Goal: Task Accomplishment & Management: Manage account settings

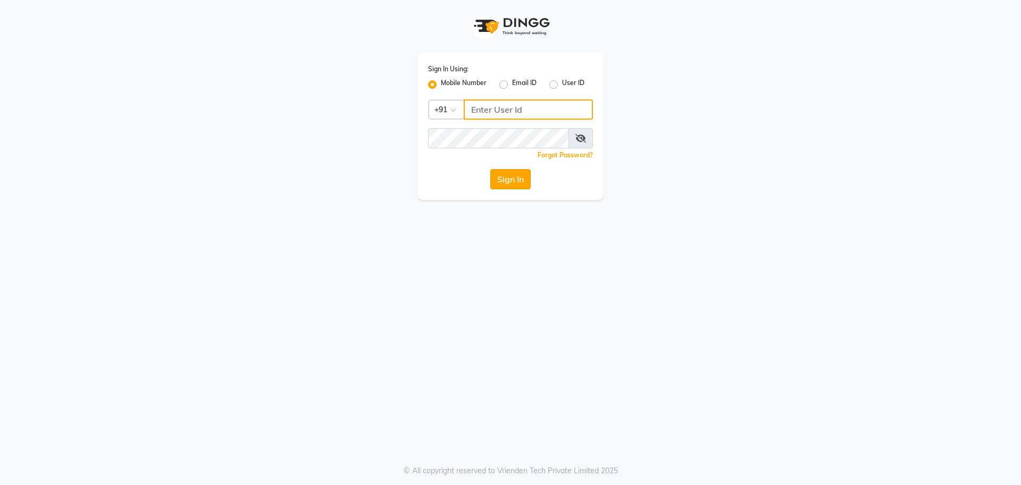
type input "9686790928"
click at [505, 179] on button "Sign In" at bounding box center [510, 179] width 40 height 20
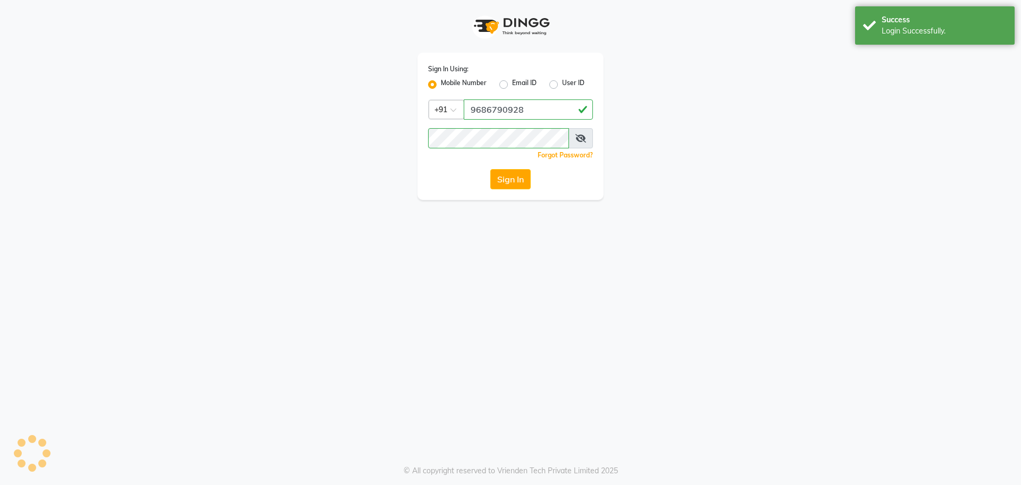
select select "service"
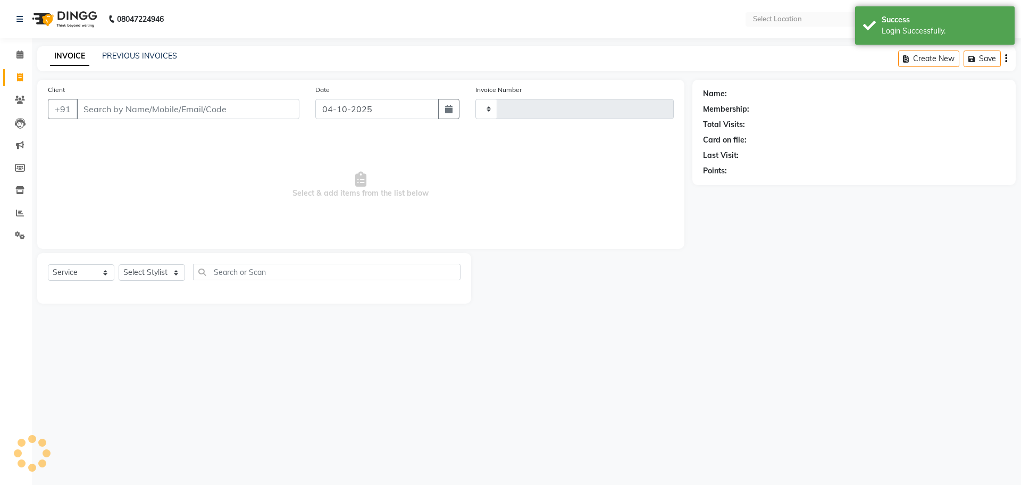
select select "en"
select select "4509"
type input "1888"
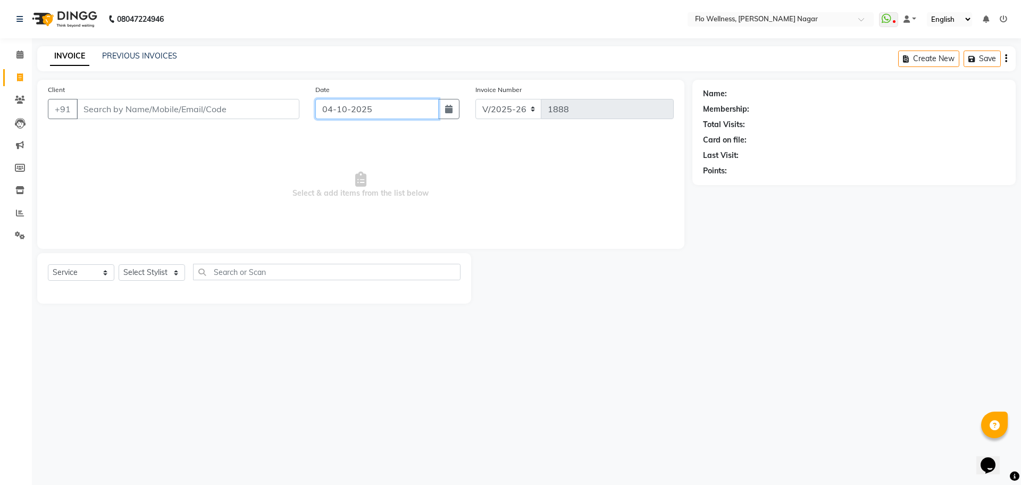
click at [407, 106] on input "04-10-2025" at bounding box center [377, 109] width 124 height 20
select select "10"
select select "2025"
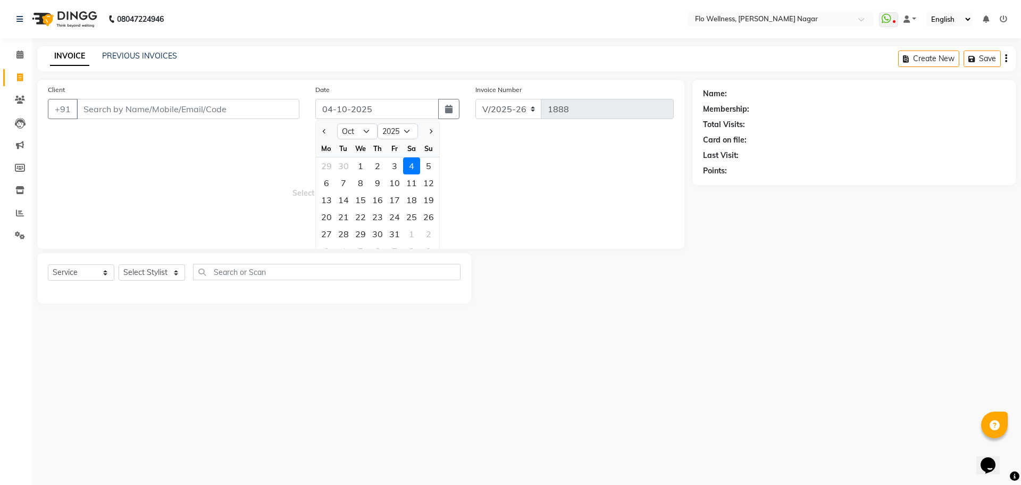
click at [392, 71] on main "INVOICE PREVIOUS INVOICES Create New Save Client +91 Date [DATE] Jan Feb Mar Ap…" at bounding box center [526, 182] width 989 height 273
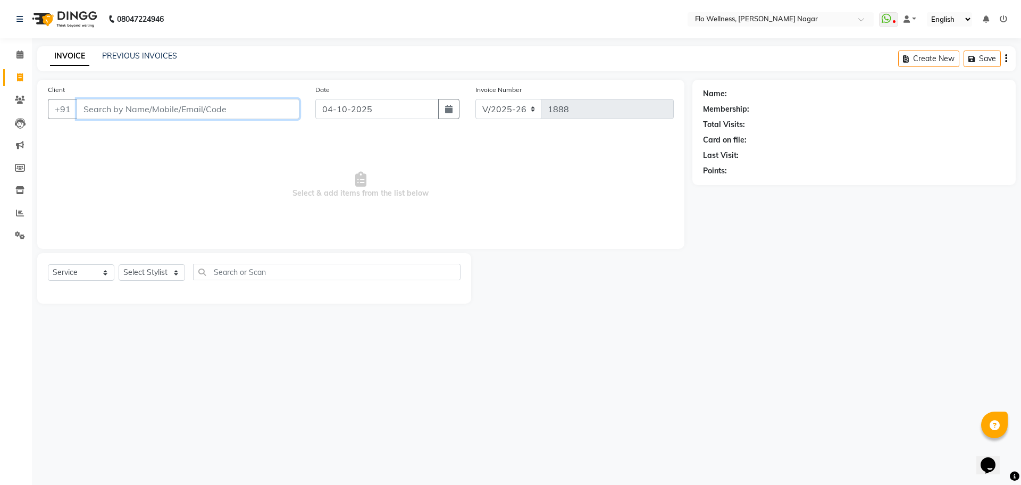
click at [225, 115] on input "Client" at bounding box center [188, 109] width 223 height 20
type input "k"
click at [19, 95] on span at bounding box center [20, 100] width 19 height 12
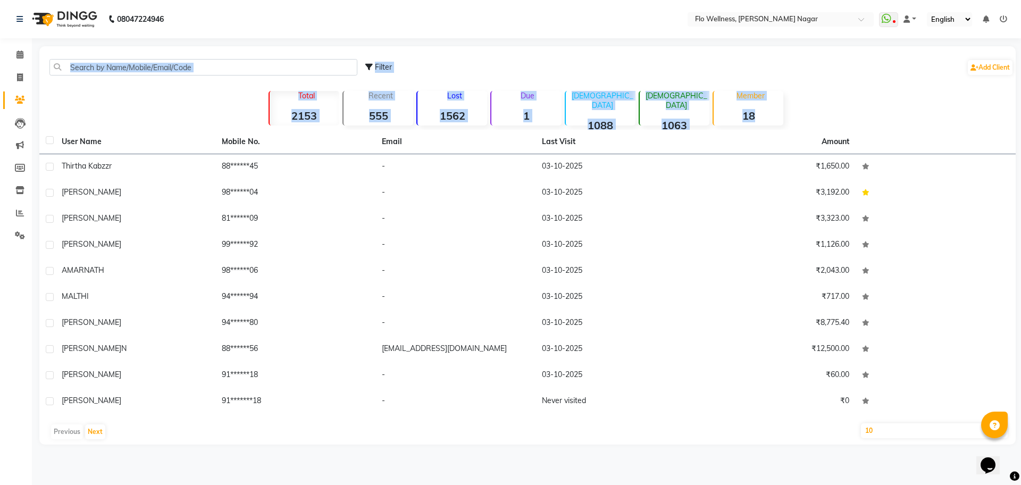
drag, startPoint x: 74, startPoint y: 112, endPoint x: 66, endPoint y: 127, distance: 16.4
click at [66, 127] on div "Filter Add Client Total 2153 Recent 555 Lost 1562 Due 1 [DEMOGRAPHIC_DATA] 1088…" at bounding box center [527, 245] width 977 height 398
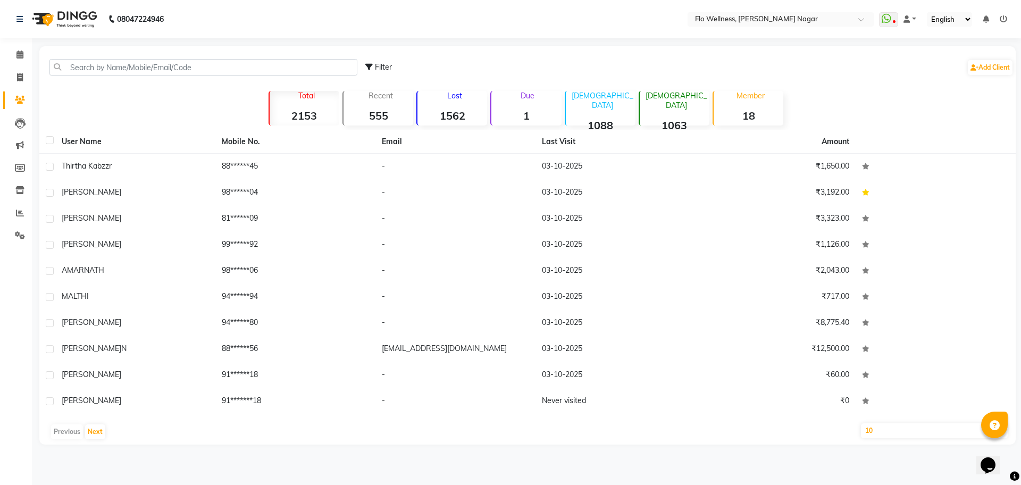
drag, startPoint x: 177, startPoint y: 147, endPoint x: 4, endPoint y: 94, distance: 180.9
click at [171, 147] on th "User Name" at bounding box center [135, 142] width 160 height 24
click at [19, 116] on link "Leads" at bounding box center [16, 123] width 26 height 18
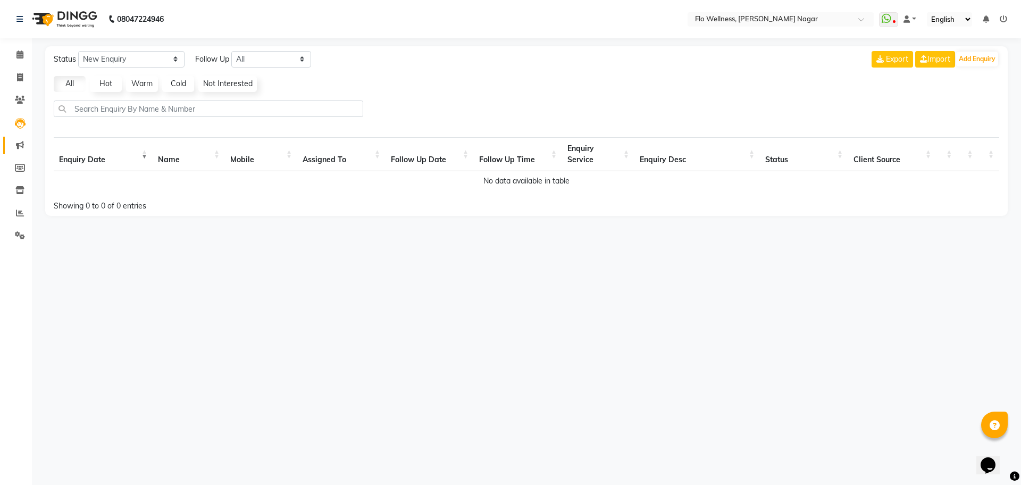
click at [18, 137] on link "Marketing" at bounding box center [16, 146] width 26 height 18
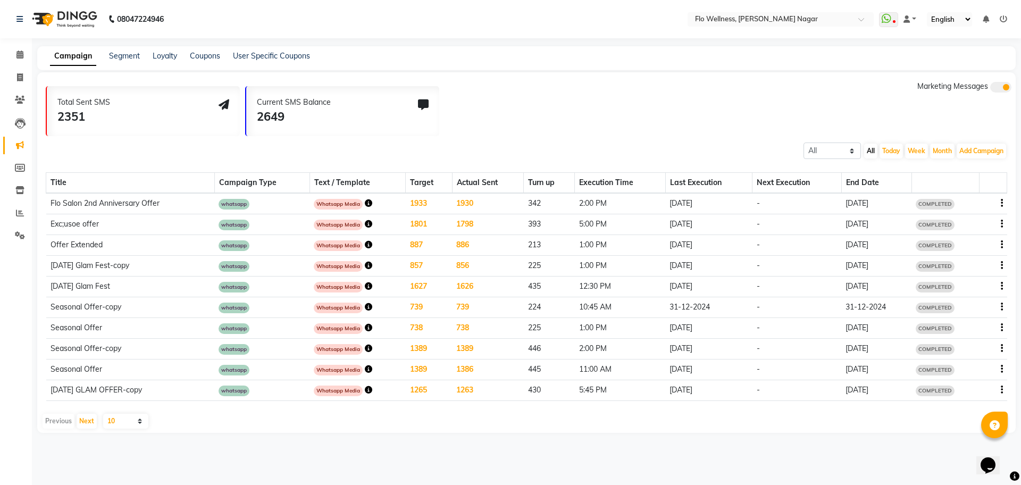
drag, startPoint x: 252, startPoint y: 82, endPoint x: 226, endPoint y: 119, distance: 45.0
click at [247, 94] on div "Total Sent SMS 2351 Current SMS Balance 2649 Marketing Messages" at bounding box center [531, 108] width 970 height 55
click at [20, 170] on icon at bounding box center [20, 168] width 10 height 8
select select
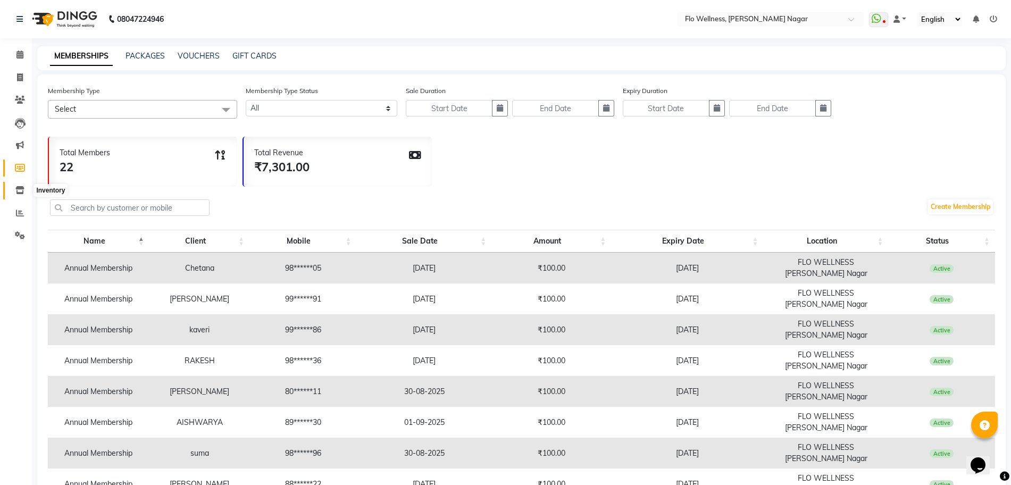
click at [16, 191] on icon at bounding box center [19, 190] width 9 height 8
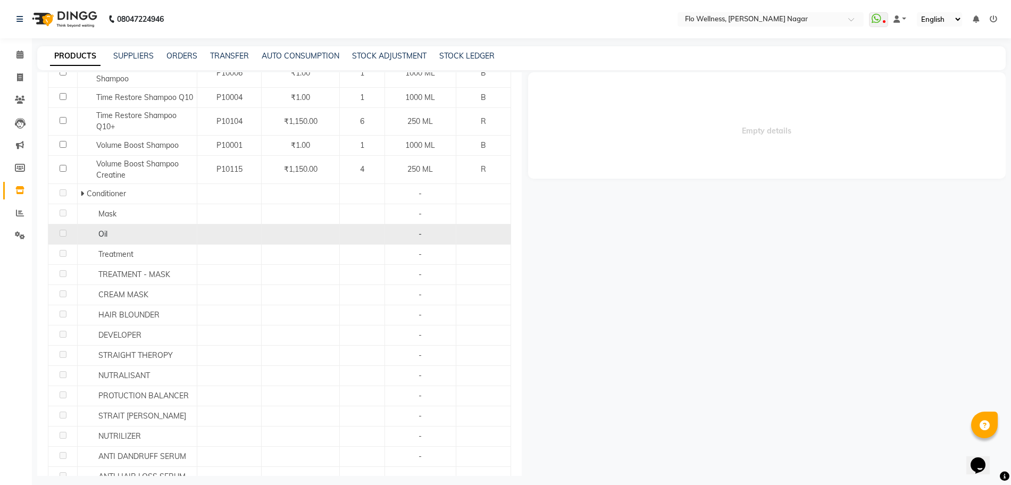
scroll to position [465, 0]
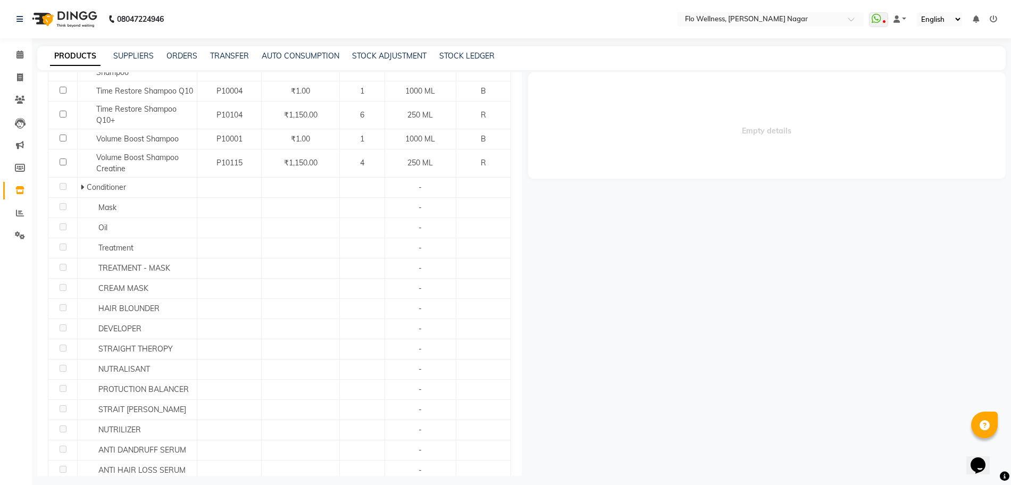
click at [825, 393] on div "Empty details" at bounding box center [764, 274] width 485 height 404
click at [22, 235] on icon at bounding box center [20, 235] width 10 height 8
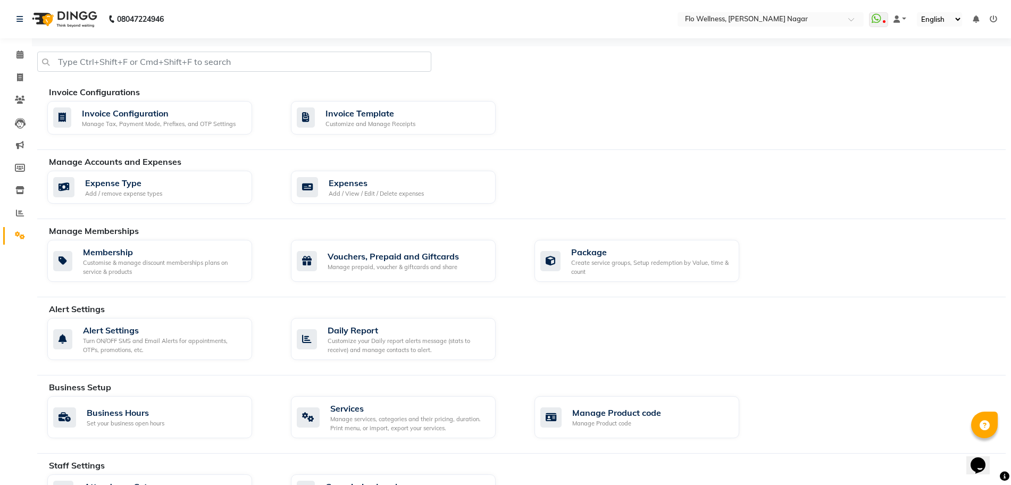
click at [28, 65] on li "Calendar" at bounding box center [16, 55] width 32 height 23
click at [18, 72] on span at bounding box center [20, 78] width 19 height 12
select select "service"
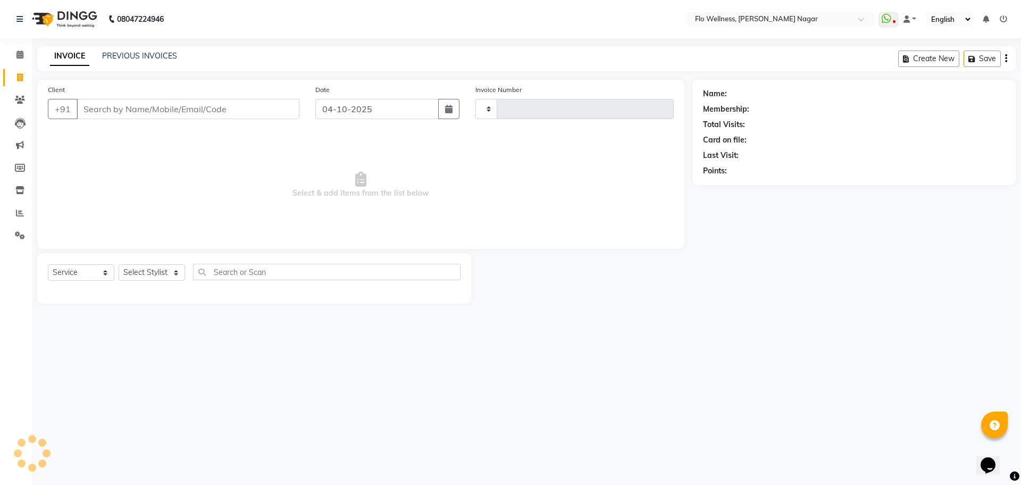
type input "1888"
select select "4509"
click at [18, 97] on icon at bounding box center [20, 100] width 10 height 8
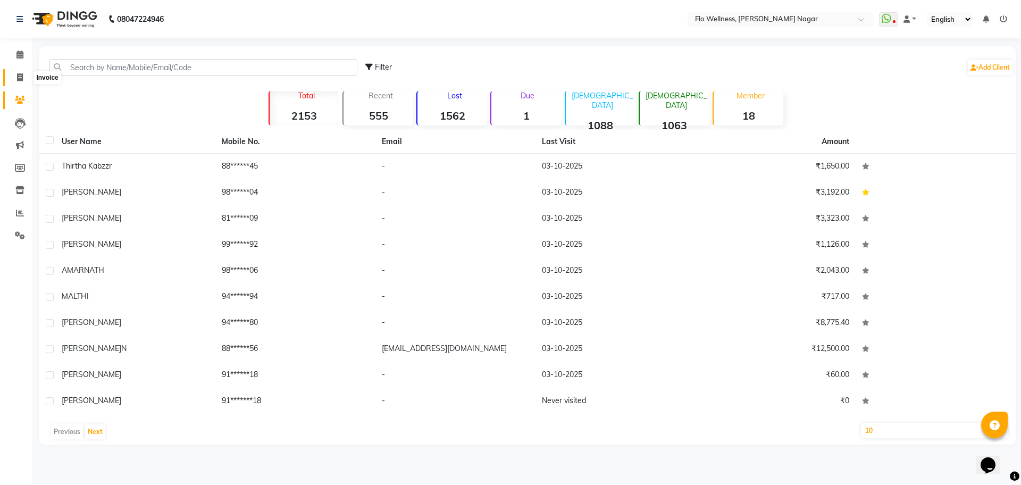
click at [19, 74] on icon at bounding box center [20, 77] width 6 height 8
select select "service"
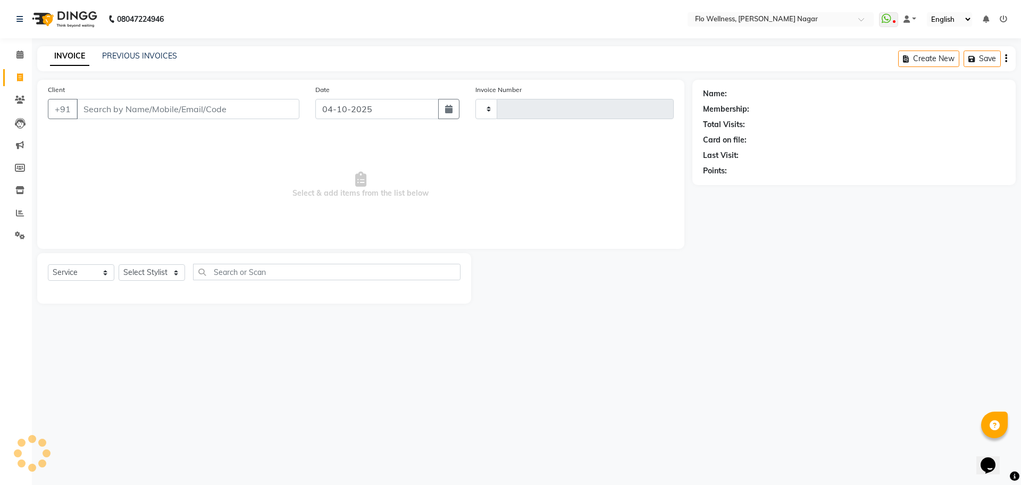
type input "1888"
select select "4509"
click at [227, 106] on input "Client" at bounding box center [188, 109] width 223 height 20
click at [120, 105] on input "Client" at bounding box center [188, 109] width 223 height 20
click at [168, 263] on div "Select Service Product Membership Package Voucher Prepaid Gift Card Select Styl…" at bounding box center [254, 278] width 434 height 51
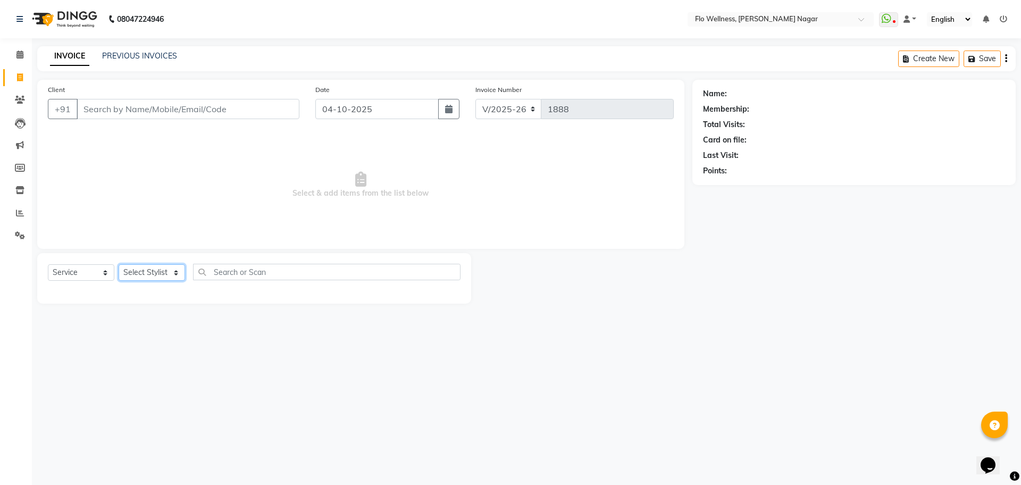
click at [159, 270] on select "Select Stylist [PERSON_NAME] [PERSON_NAME] R [PERSON_NAME] Nivedini [PERSON_NAM…" at bounding box center [152, 272] width 66 height 16
click at [119, 264] on select "Select Stylist [PERSON_NAME] [PERSON_NAME] R [PERSON_NAME] Nivedini [PERSON_NAM…" at bounding box center [152, 272] width 66 height 16
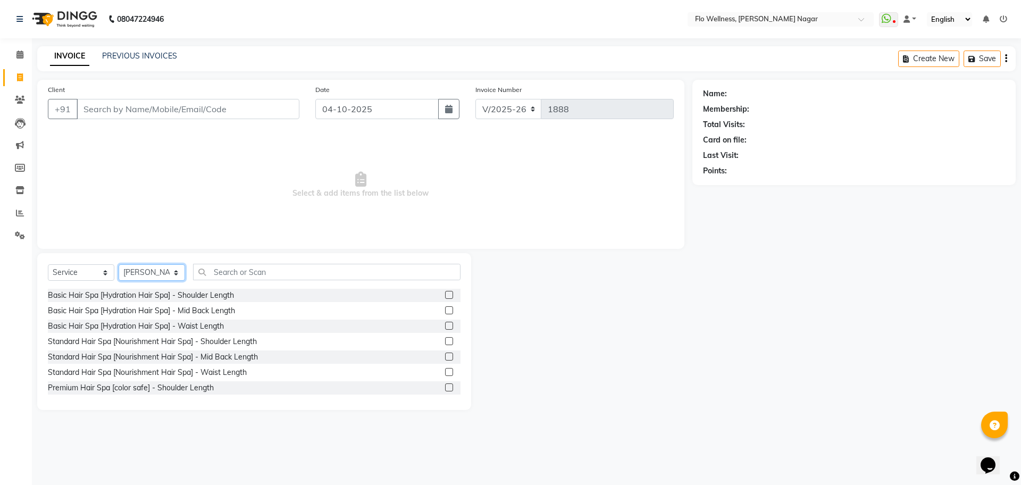
click at [178, 269] on select "Select Stylist [PERSON_NAME] [PERSON_NAME] R [PERSON_NAME] Nivedini [PERSON_NAM…" at bounding box center [152, 272] width 66 height 16
select select "89638"
click at [119, 264] on select "Select Stylist [PERSON_NAME] [PERSON_NAME] R [PERSON_NAME] Nivedini [PERSON_NAM…" at bounding box center [152, 272] width 66 height 16
click at [217, 105] on input "Client" at bounding box center [188, 109] width 223 height 20
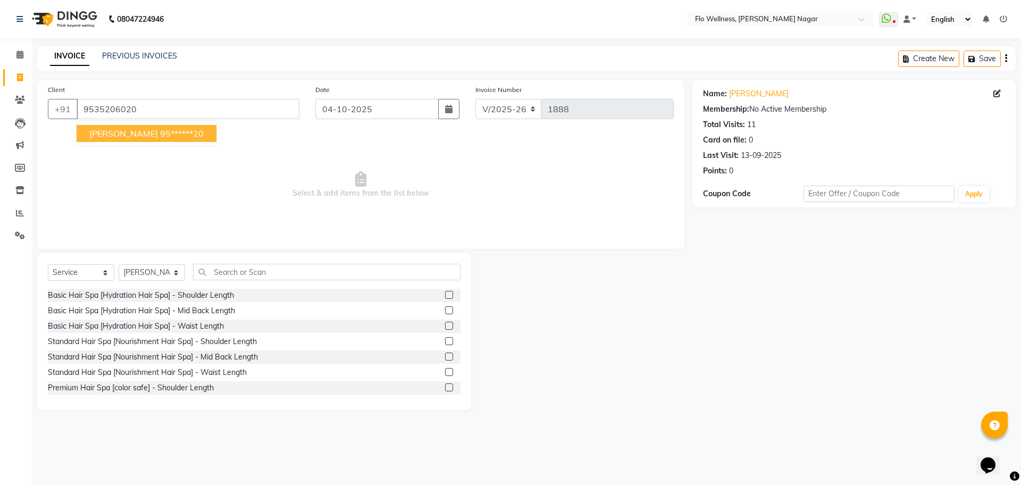
click at [168, 134] on ngb-highlight "95******20" at bounding box center [182, 133] width 44 height 11
type input "95******20"
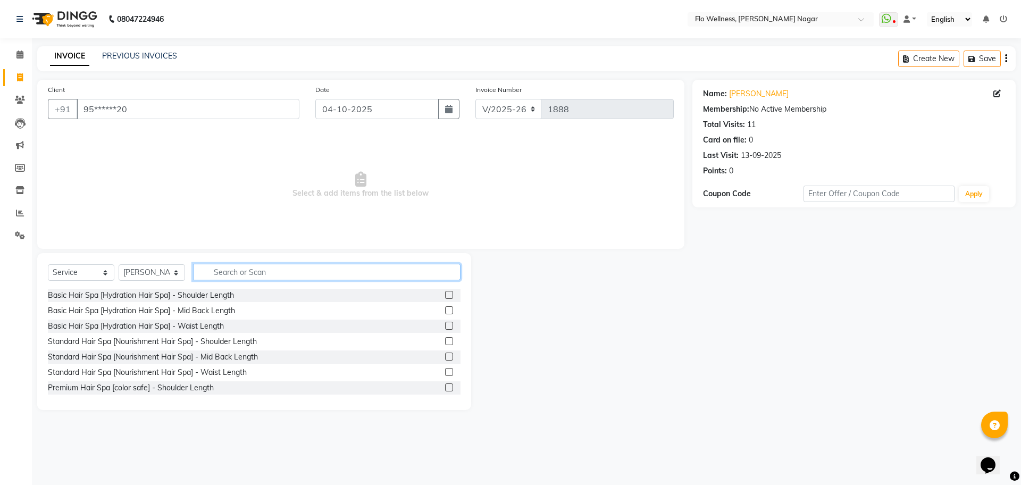
click at [271, 273] on input "text" at bounding box center [327, 272] width 268 height 16
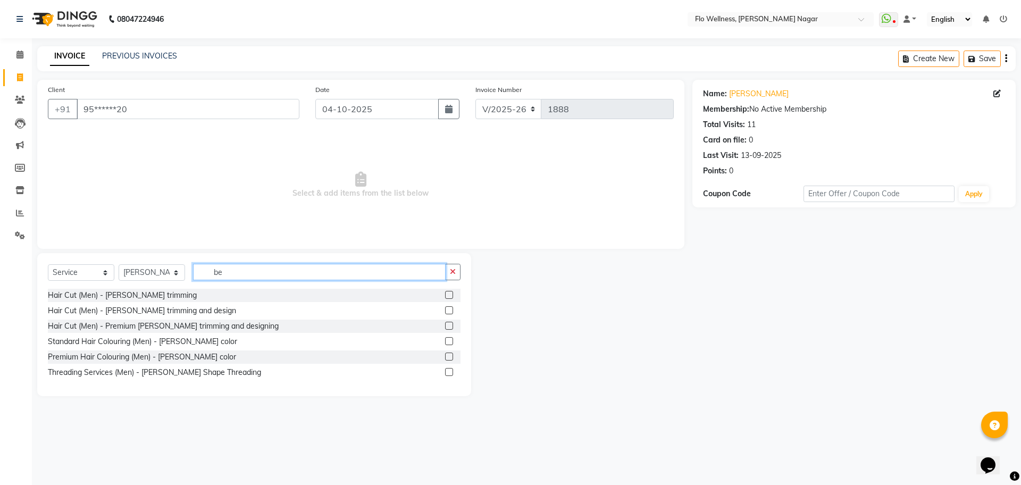
type input "be"
click at [448, 289] on div at bounding box center [452, 295] width 15 height 13
click at [448, 297] on label at bounding box center [449, 295] width 8 height 8
click at [448, 297] on input "checkbox" at bounding box center [448, 295] width 7 height 7
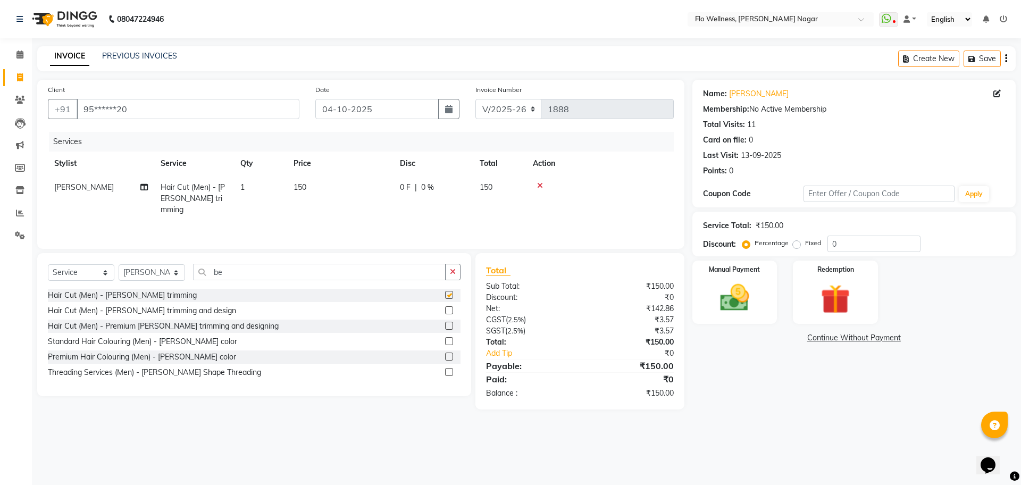
checkbox input "false"
click at [854, 307] on img at bounding box center [835, 299] width 49 height 38
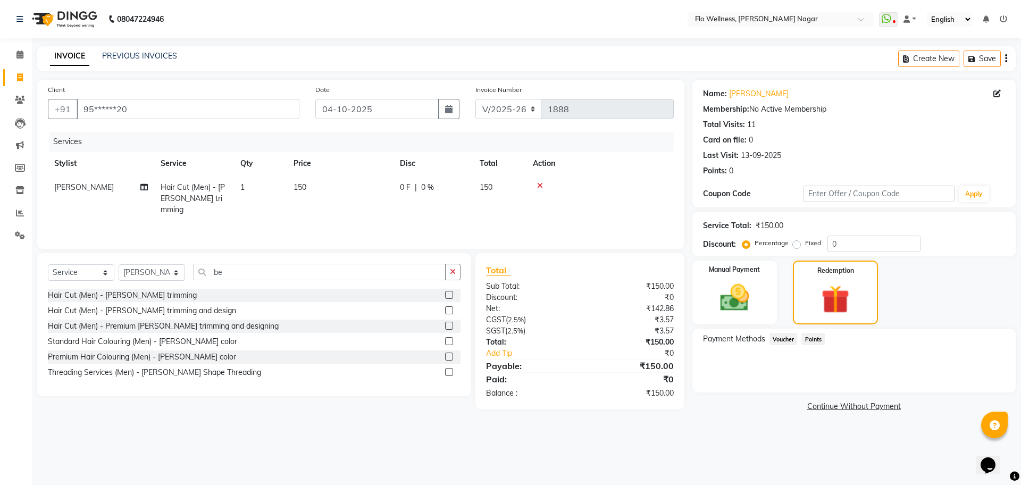
click at [975, 314] on div "Manual Payment Redemption" at bounding box center [854, 293] width 339 height 64
click at [752, 309] on img at bounding box center [734, 297] width 49 height 35
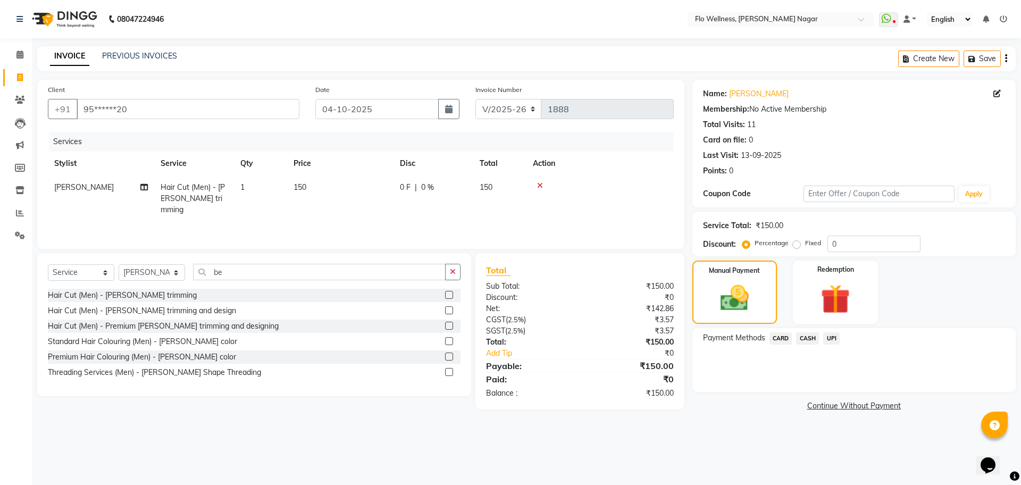
click at [837, 340] on span "UPI" at bounding box center [831, 338] width 16 height 12
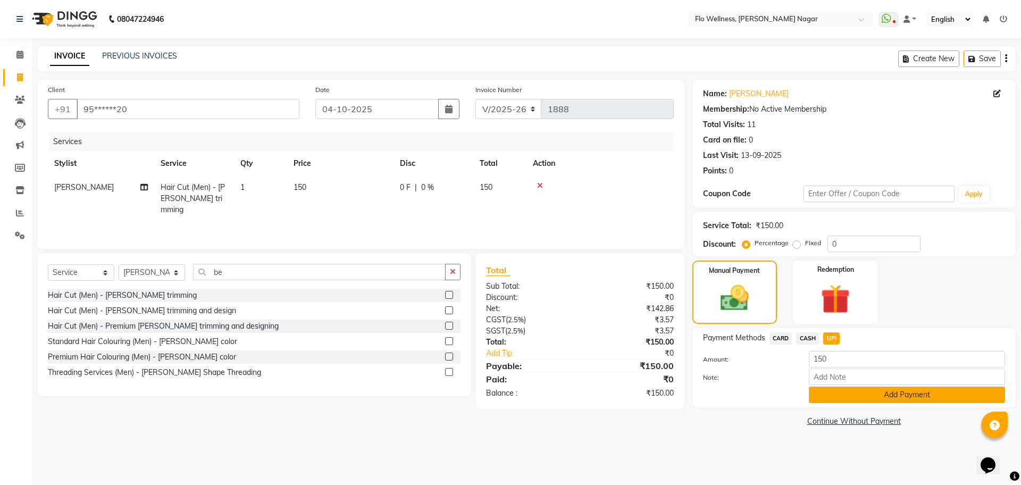
click at [898, 393] on button "Add Payment" at bounding box center [907, 395] width 196 height 16
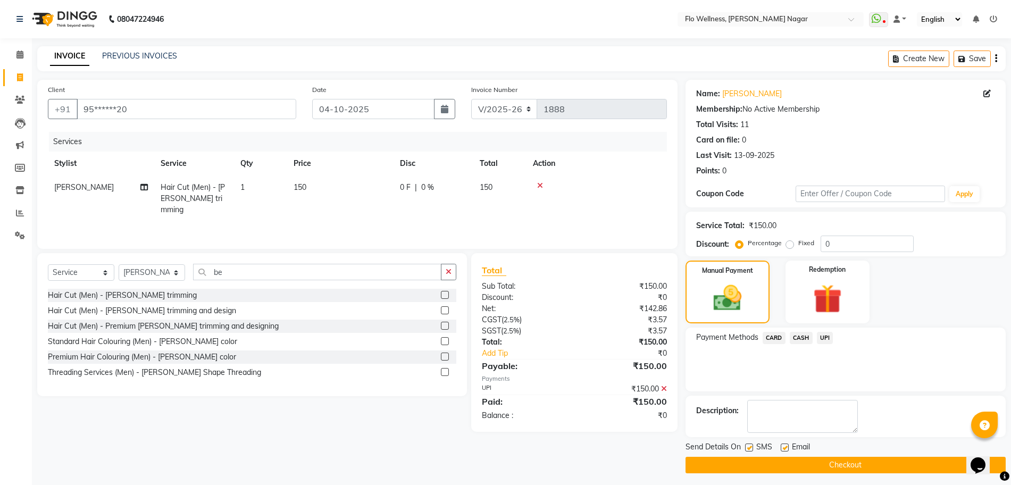
click at [894, 461] on button "Checkout" at bounding box center [846, 465] width 320 height 16
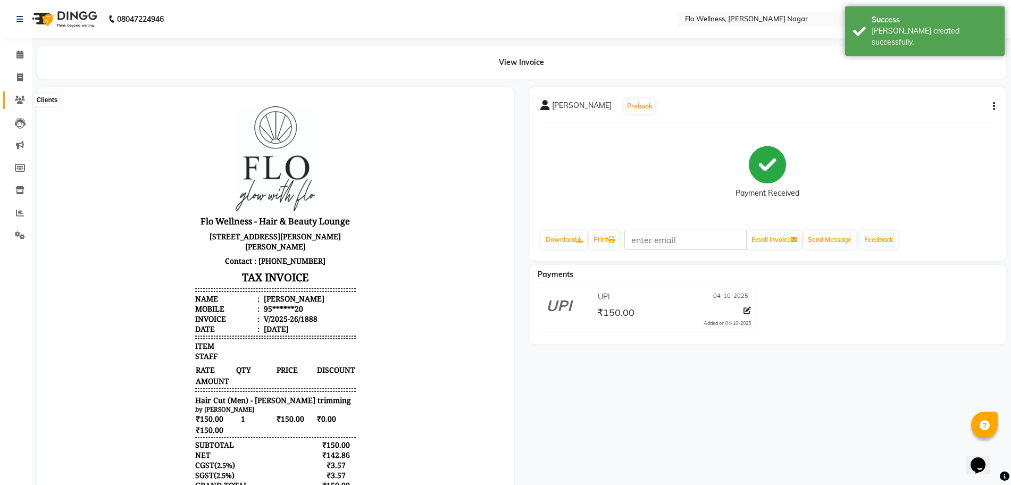
click at [23, 98] on icon at bounding box center [20, 100] width 10 height 8
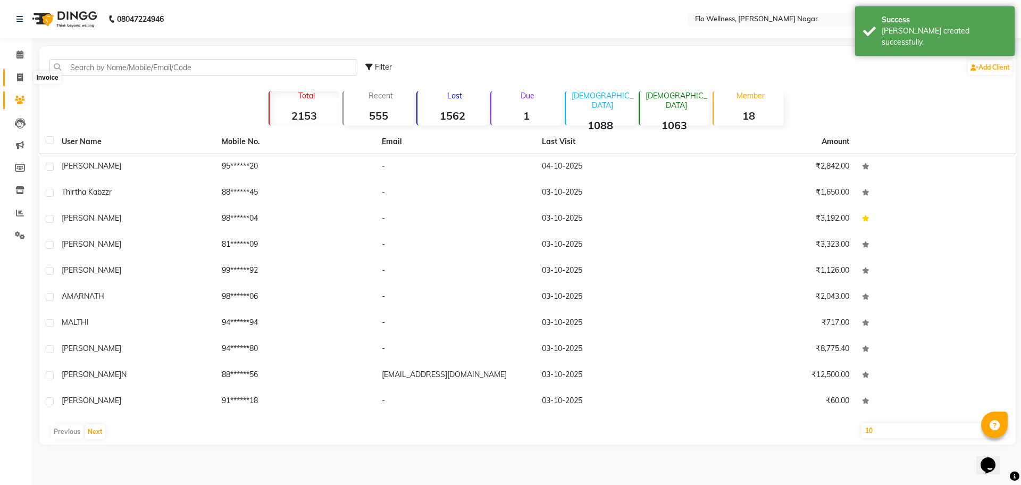
click at [26, 73] on span at bounding box center [20, 78] width 19 height 12
select select "4509"
select select "service"
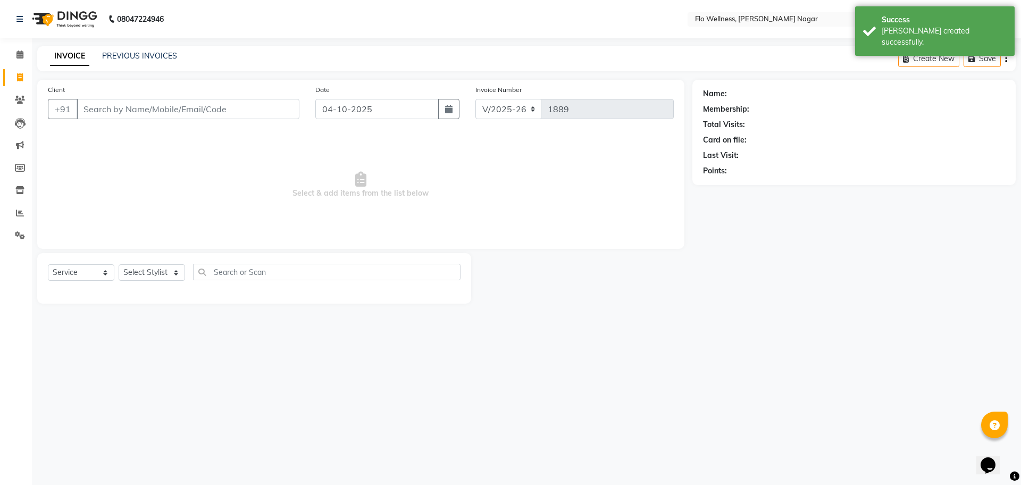
click at [138, 116] on input "Client" at bounding box center [188, 109] width 223 height 20
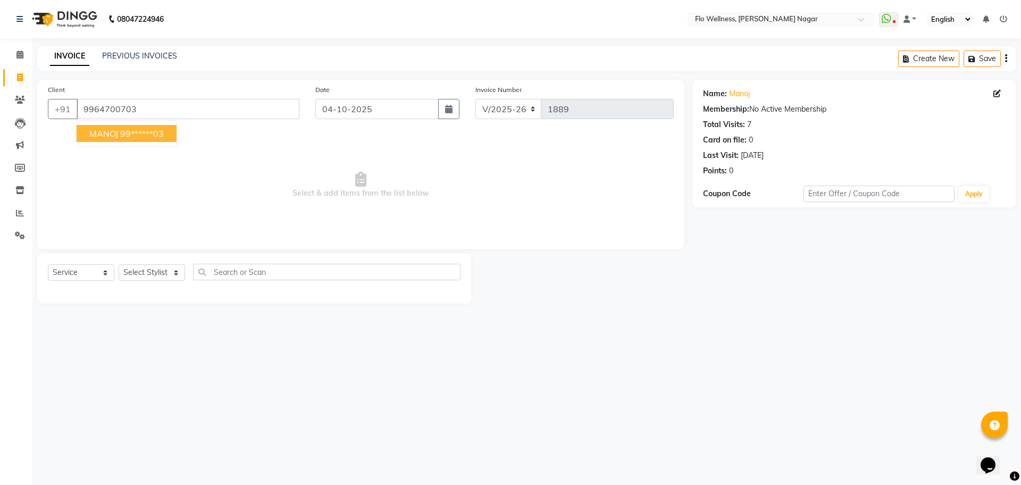
click at [152, 136] on ngb-highlight "99******03" at bounding box center [142, 133] width 44 height 11
type input "99******03"
click at [180, 274] on select "Select Stylist [PERSON_NAME] [PERSON_NAME] R [PERSON_NAME] Nivedini [PERSON_NAM…" at bounding box center [152, 272] width 66 height 16
select select "89638"
click at [119, 264] on select "Select Stylist [PERSON_NAME] [PERSON_NAME] R [PERSON_NAME] Nivedini [PERSON_NAM…" at bounding box center [152, 272] width 66 height 16
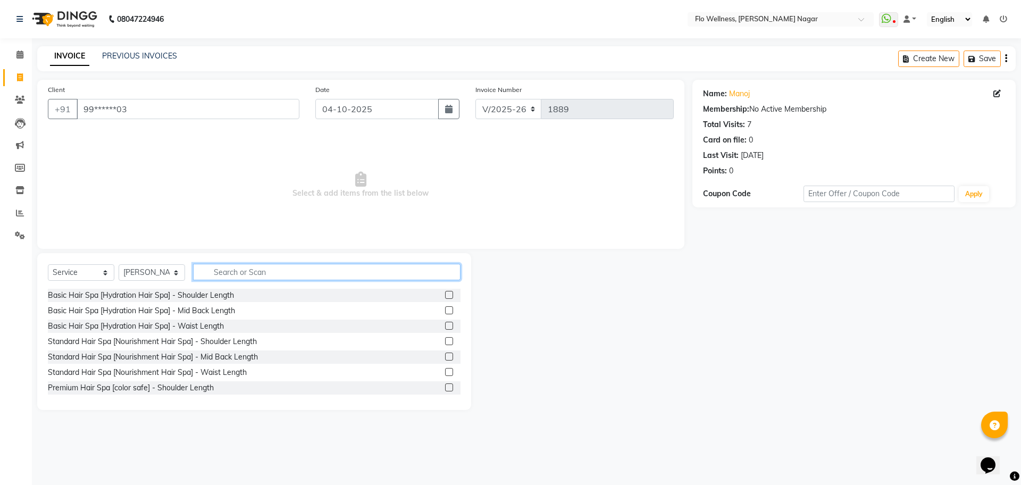
click at [280, 276] on input "text" at bounding box center [327, 272] width 268 height 16
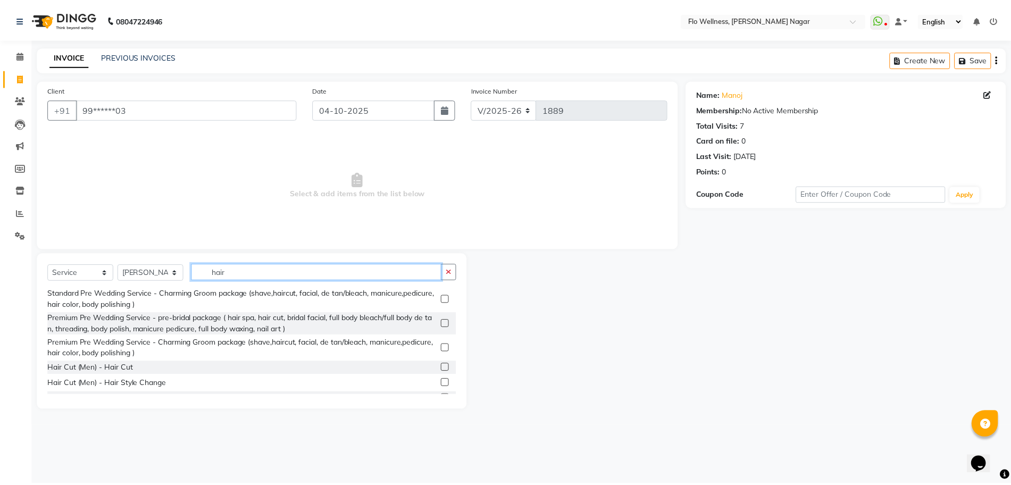
scroll to position [465, 0]
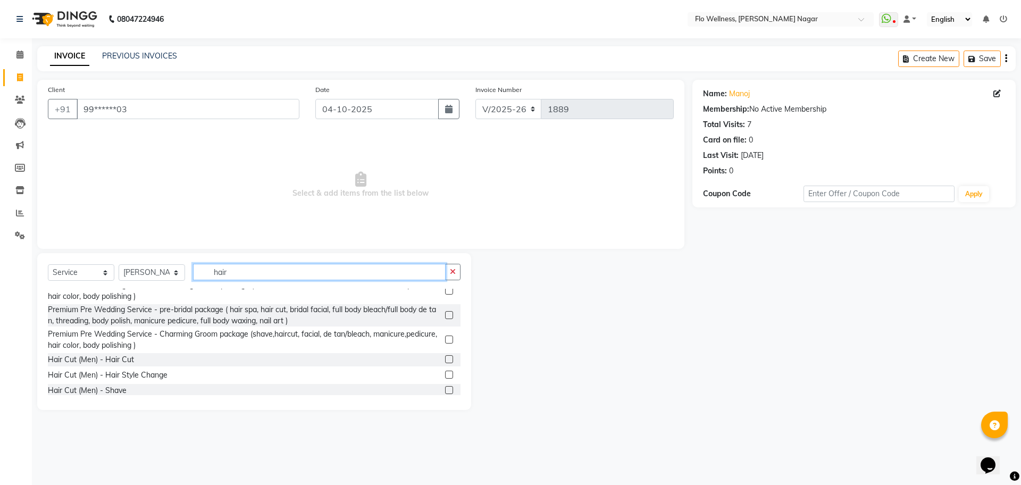
type input "hair"
click at [224, 360] on div "Hair Cut (Men) - Hair Cut" at bounding box center [254, 359] width 413 height 13
click at [445, 360] on label at bounding box center [449, 359] width 8 height 8
click at [445, 360] on input "checkbox" at bounding box center [448, 359] width 7 height 7
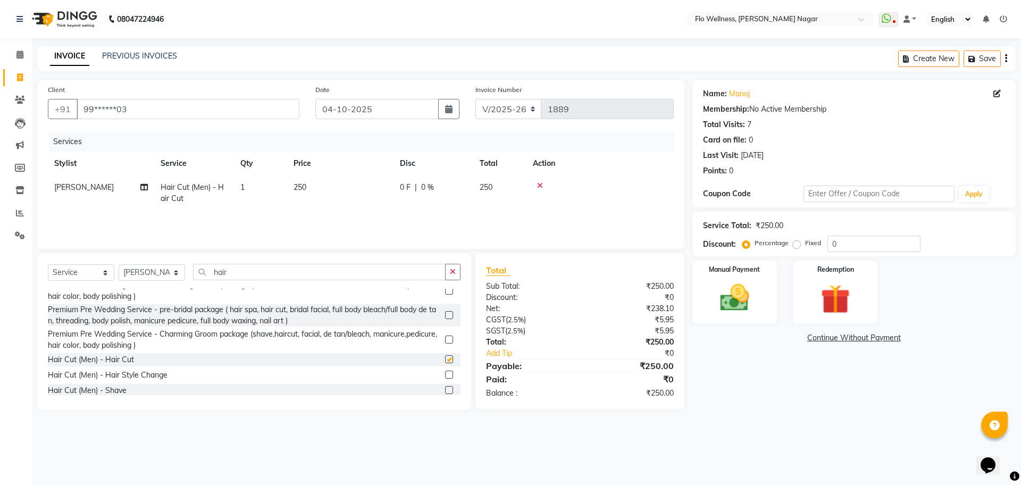
checkbox input "false"
click at [744, 283] on img at bounding box center [734, 297] width 49 height 35
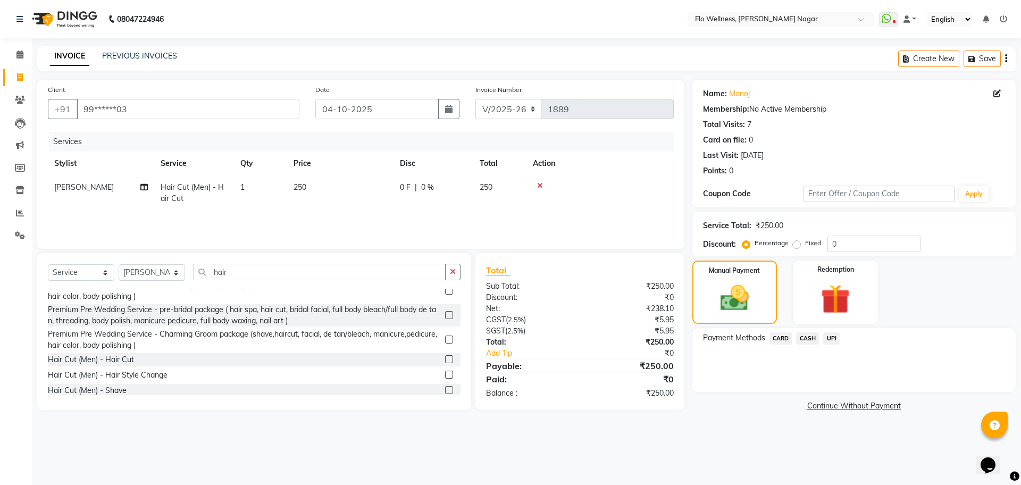
click at [830, 338] on span "UPI" at bounding box center [831, 338] width 16 height 12
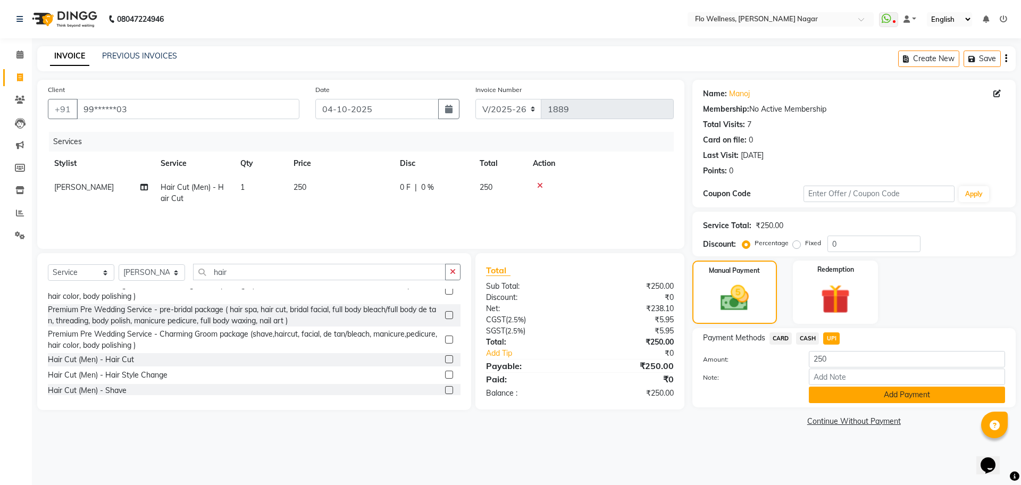
click at [884, 402] on button "Add Payment" at bounding box center [907, 395] width 196 height 16
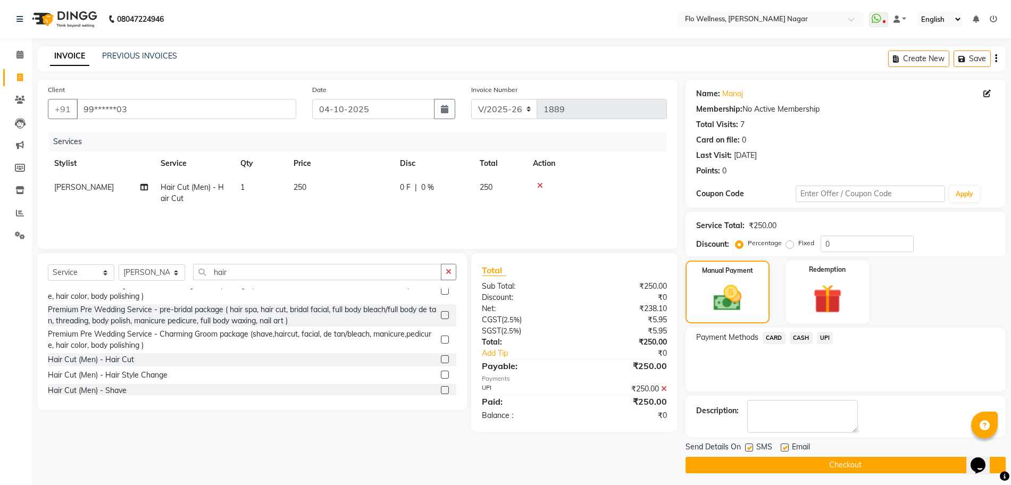
click at [877, 458] on button "Checkout" at bounding box center [846, 465] width 320 height 16
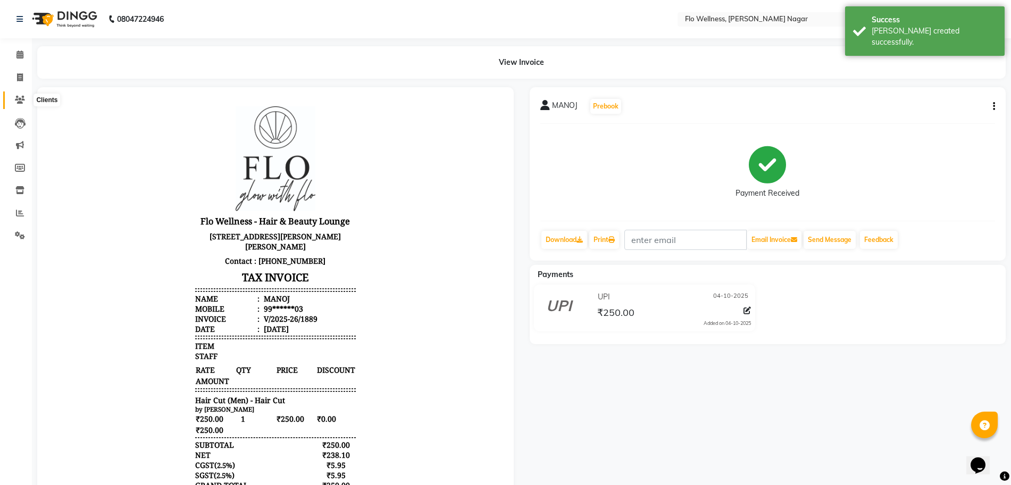
click at [19, 102] on icon at bounding box center [20, 100] width 10 height 8
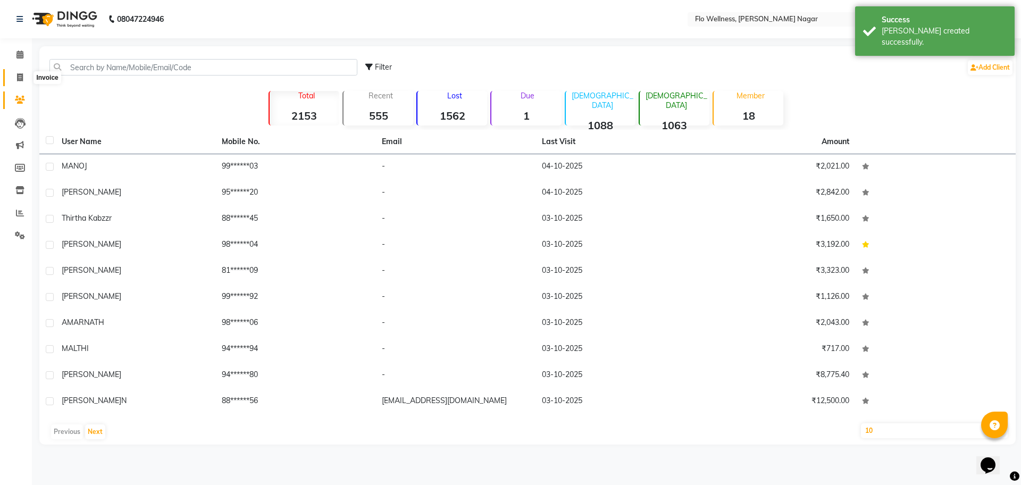
click at [22, 76] on icon at bounding box center [20, 77] width 6 height 8
select select "service"
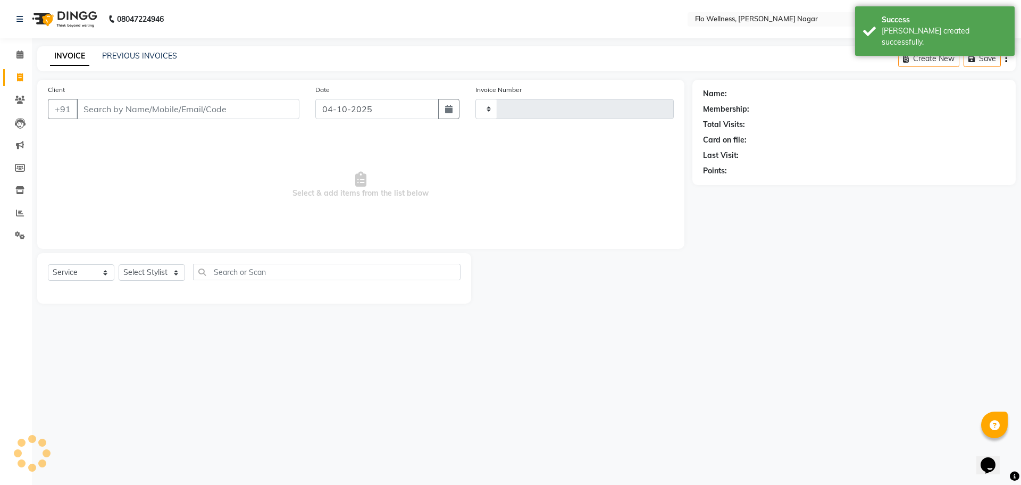
type input "1890"
select select "4509"
click at [144, 111] on input "Client" at bounding box center [188, 109] width 223 height 20
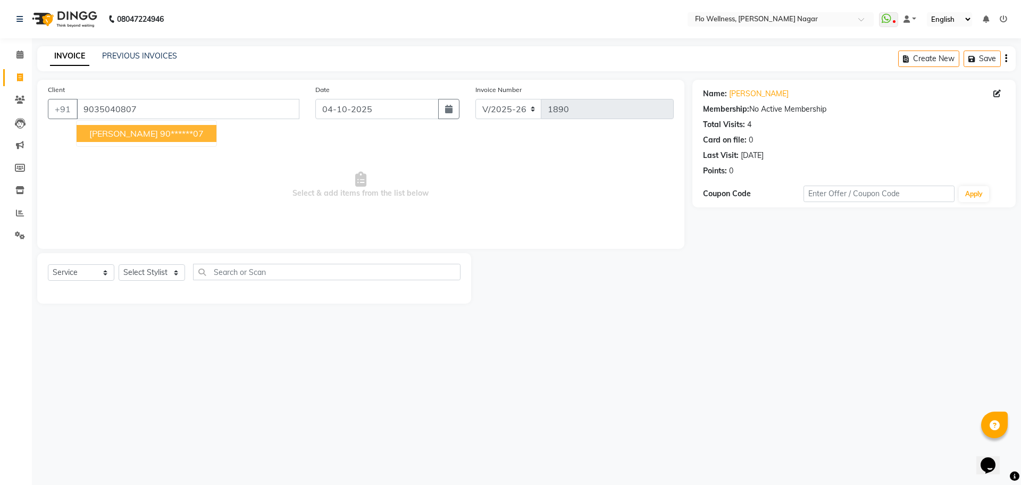
click at [160, 138] on ngb-highlight "90******07" at bounding box center [182, 133] width 44 height 11
type input "90******07"
click at [154, 281] on div "Select Stylist [PERSON_NAME] [PERSON_NAME] R [PERSON_NAME] Nivedini [PERSON_NAM…" at bounding box center [152, 272] width 66 height 16
click at [163, 267] on select "Select Stylist [PERSON_NAME] [PERSON_NAME] R [PERSON_NAME] Nivedini [PERSON_NAM…" at bounding box center [152, 272] width 66 height 16
select select "89638"
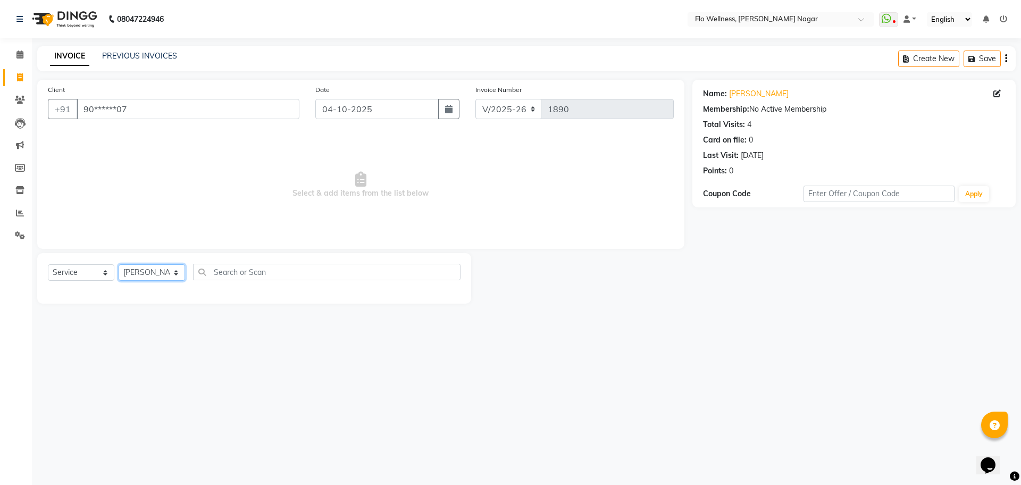
click at [119, 264] on select "Select Stylist [PERSON_NAME] [PERSON_NAME] R [PERSON_NAME] Nivedini [PERSON_NAM…" at bounding box center [152, 272] width 66 height 16
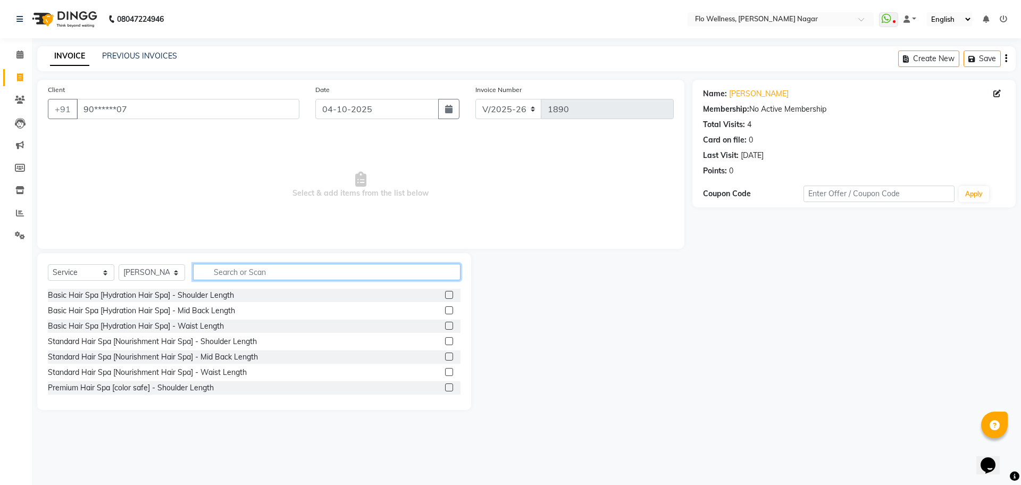
click at [298, 267] on input "text" at bounding box center [327, 272] width 268 height 16
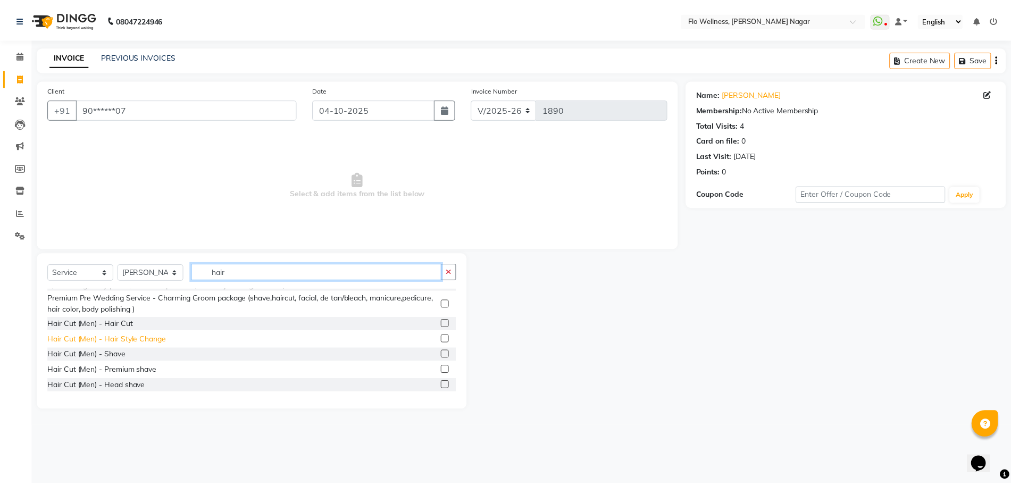
scroll to position [532, 0]
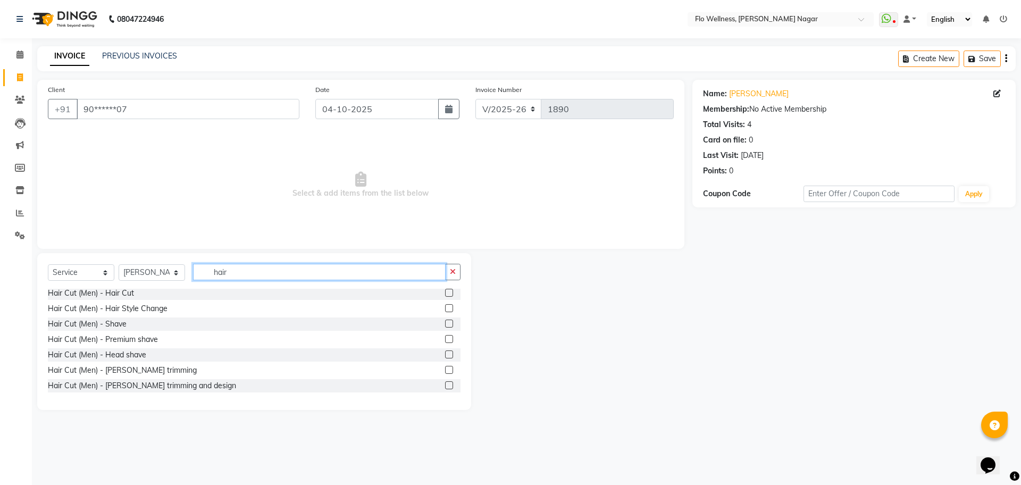
type input "hair"
click at [445, 292] on label at bounding box center [449, 293] width 8 height 8
click at [445, 292] on input "checkbox" at bounding box center [448, 293] width 7 height 7
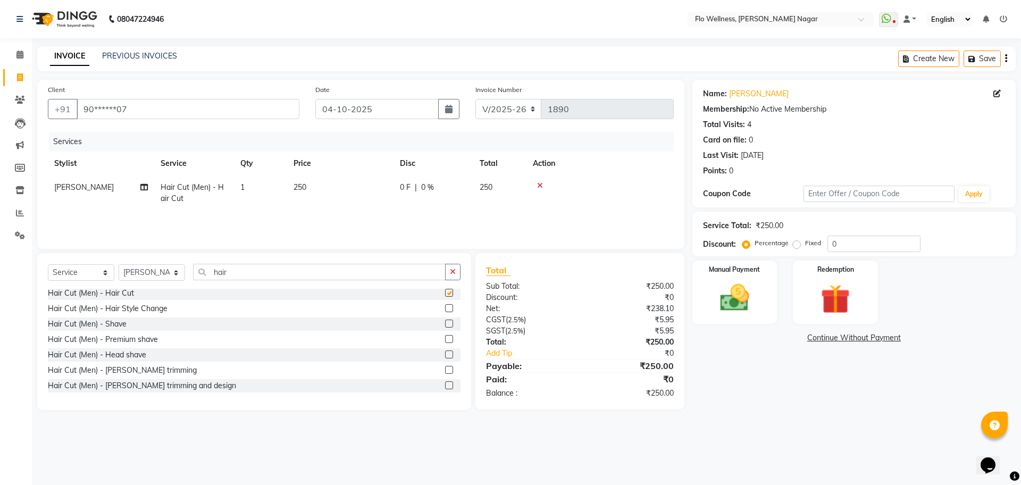
checkbox input "false"
drag, startPoint x: 714, startPoint y: 277, endPoint x: 714, endPoint y: 286, distance: 8.5
click at [714, 282] on div "Manual Payment" at bounding box center [734, 292] width 88 height 65
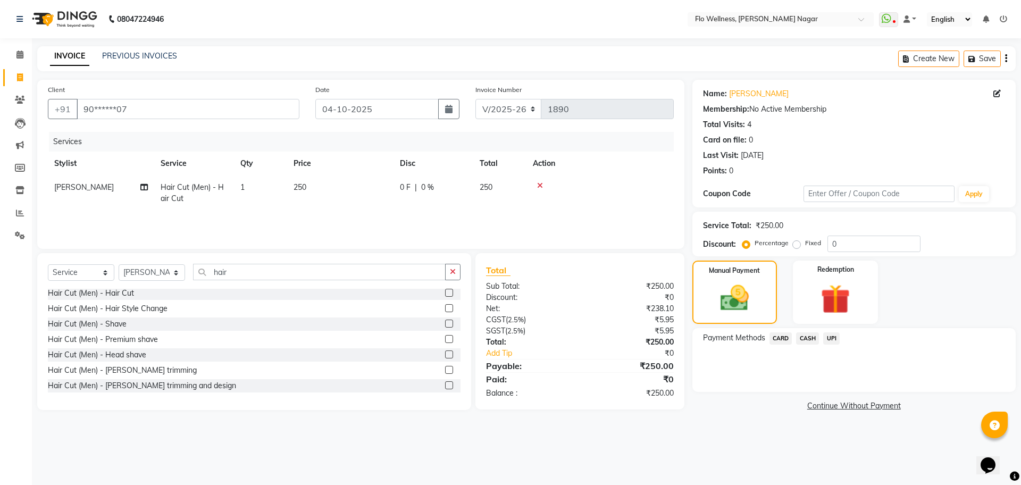
drag, startPoint x: 832, startPoint y: 344, endPoint x: 828, endPoint y: 347, distance: 5.7
click at [829, 346] on div "UPI" at bounding box center [829, 339] width 21 height 14
click at [828, 336] on span "UPI" at bounding box center [831, 338] width 16 height 12
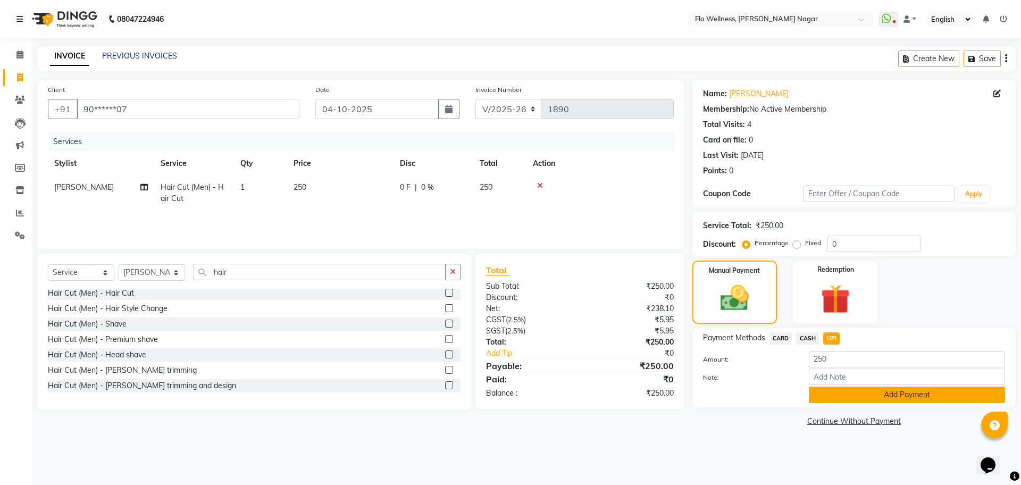
click at [900, 394] on button "Add Payment" at bounding box center [907, 395] width 196 height 16
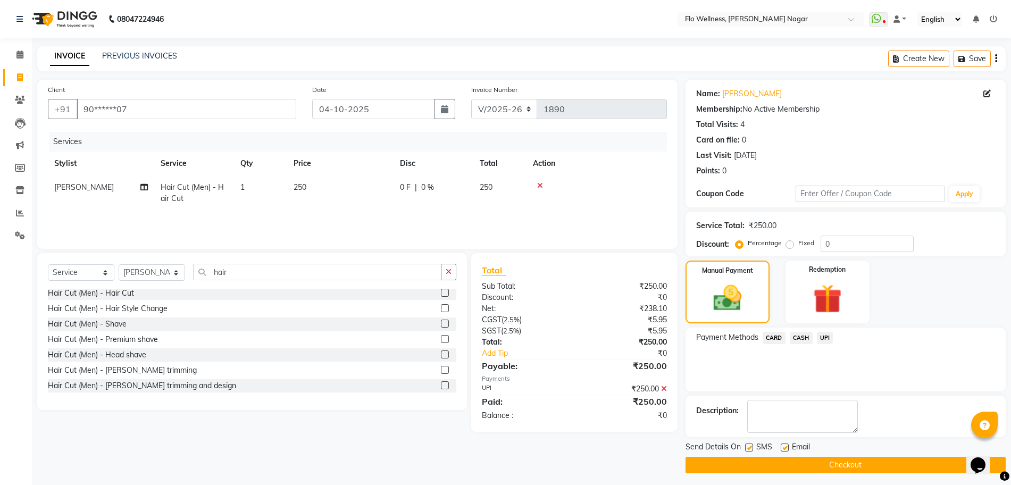
click at [880, 459] on button "Checkout" at bounding box center [846, 465] width 320 height 16
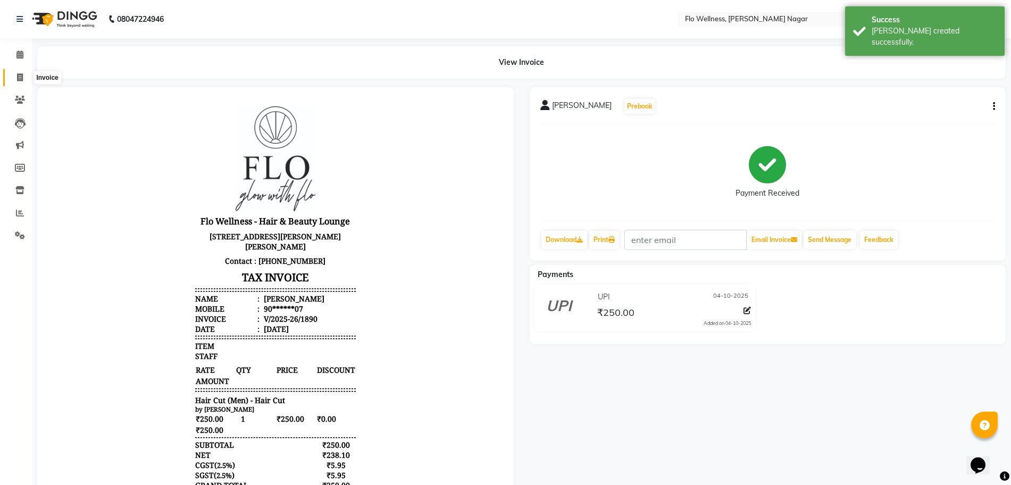
click at [20, 74] on icon at bounding box center [20, 77] width 6 height 8
select select "4509"
select select "service"
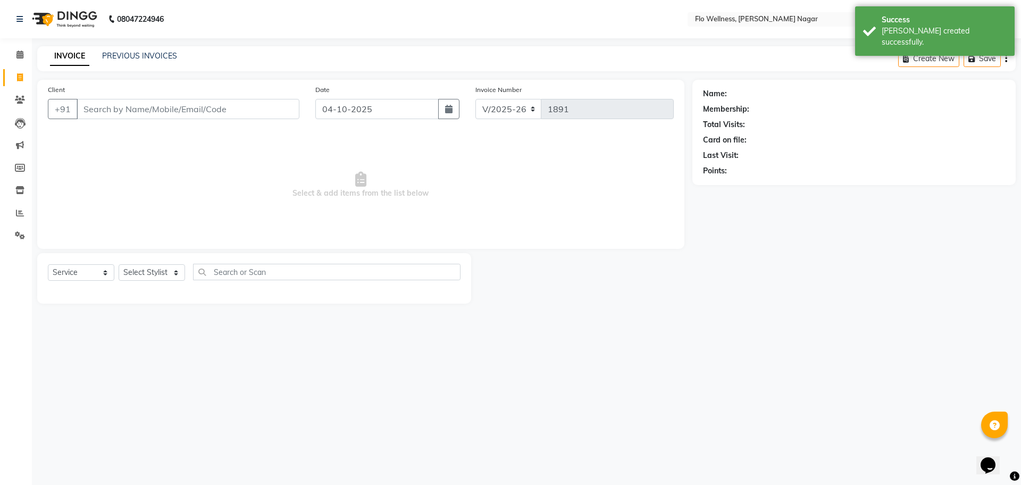
click at [118, 109] on input "Client" at bounding box center [188, 109] width 223 height 20
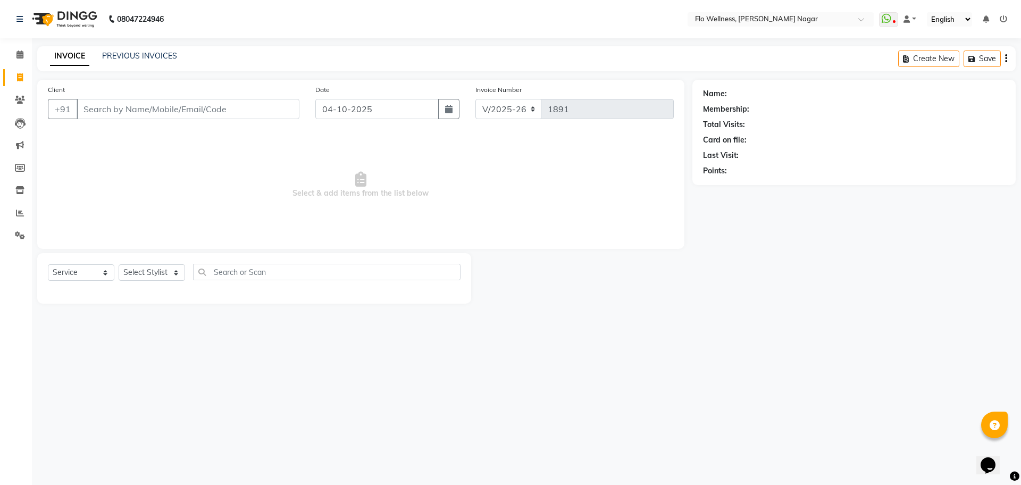
click at [162, 114] on input "Client" at bounding box center [188, 109] width 223 height 20
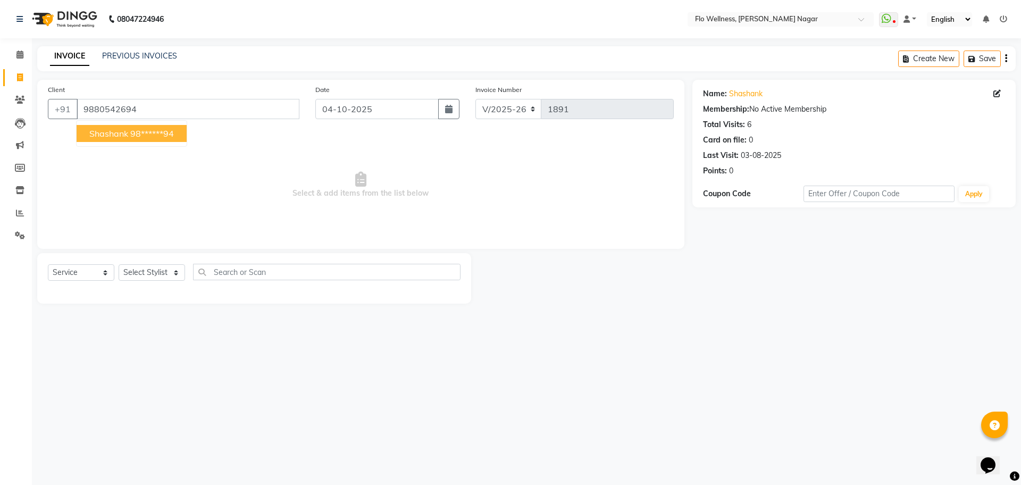
click at [138, 127] on button "[PERSON_NAME] 98******94" at bounding box center [132, 133] width 110 height 17
type input "98******94"
click at [149, 271] on select "Select Stylist [PERSON_NAME] [PERSON_NAME] R [PERSON_NAME] Nivedini [PERSON_NAM…" at bounding box center [152, 272] width 66 height 16
select select "89638"
click at [119, 264] on select "Select Stylist [PERSON_NAME] [PERSON_NAME] R [PERSON_NAME] Nivedini [PERSON_NAM…" at bounding box center [152, 272] width 66 height 16
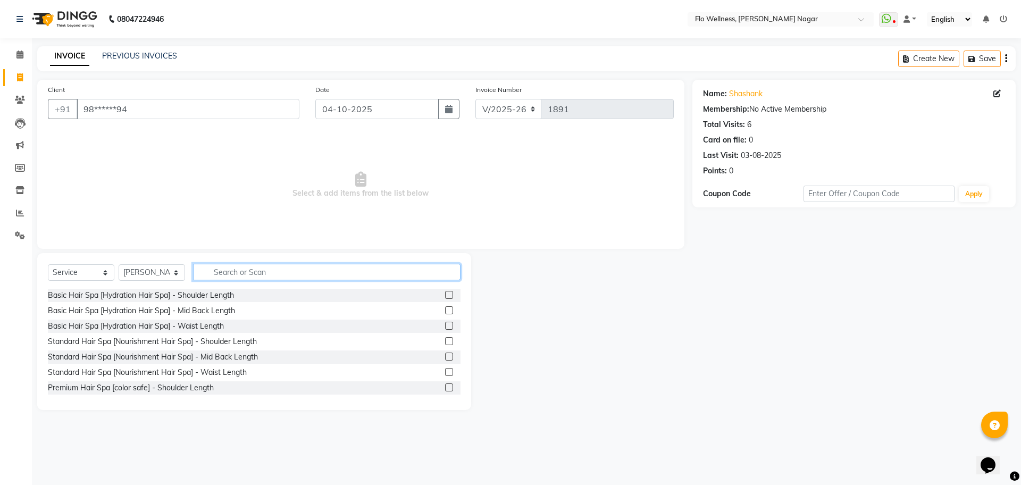
click at [254, 272] on input "text" at bounding box center [327, 272] width 268 height 16
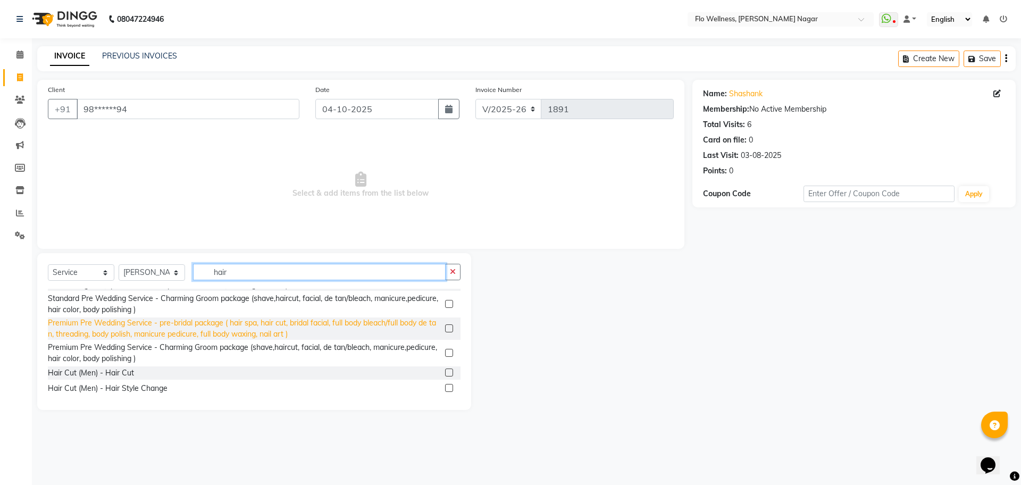
scroll to position [465, 0]
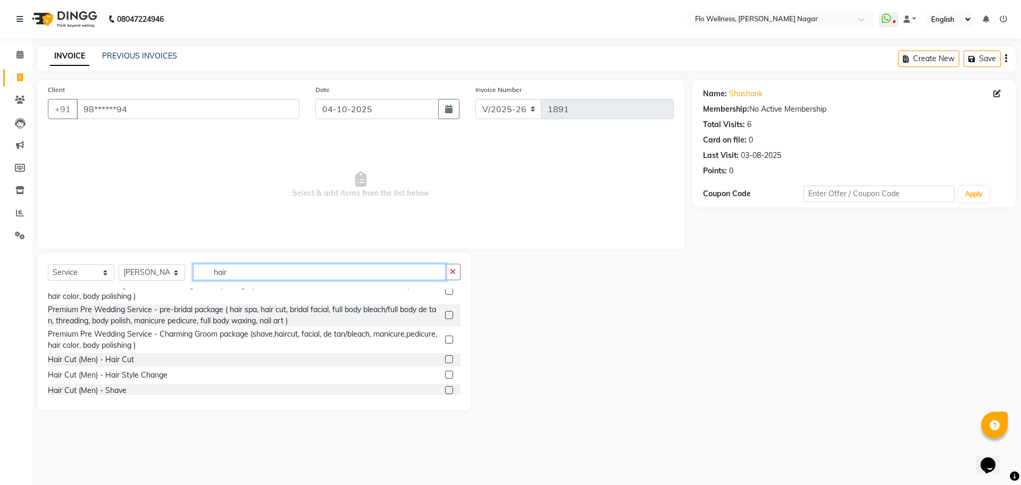
type input "hair"
click at [445, 358] on label at bounding box center [449, 359] width 8 height 8
click at [445, 358] on input "checkbox" at bounding box center [448, 359] width 7 height 7
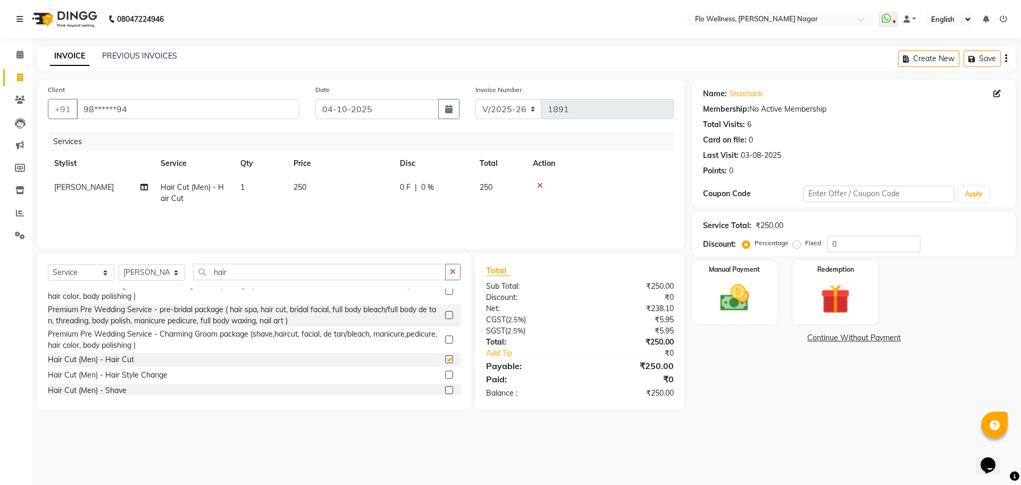
checkbox input "false"
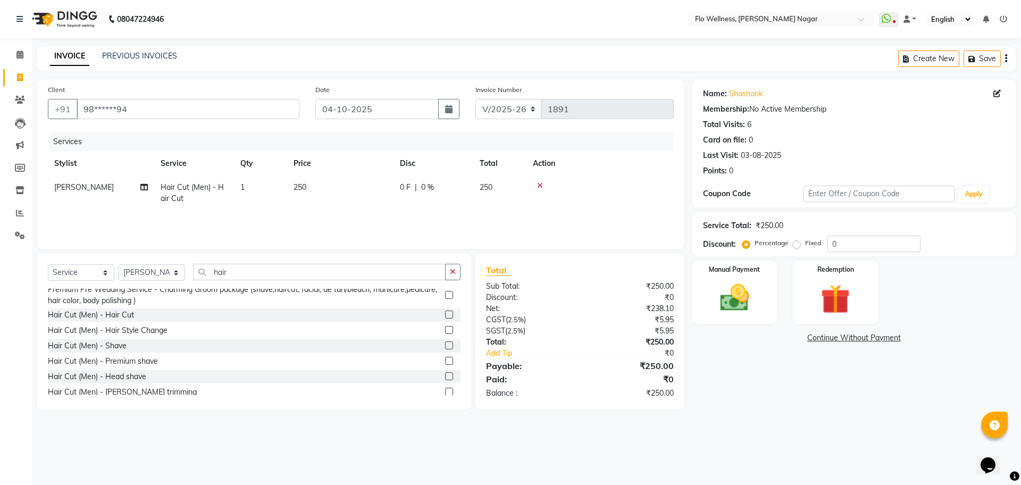
scroll to position [598, 0]
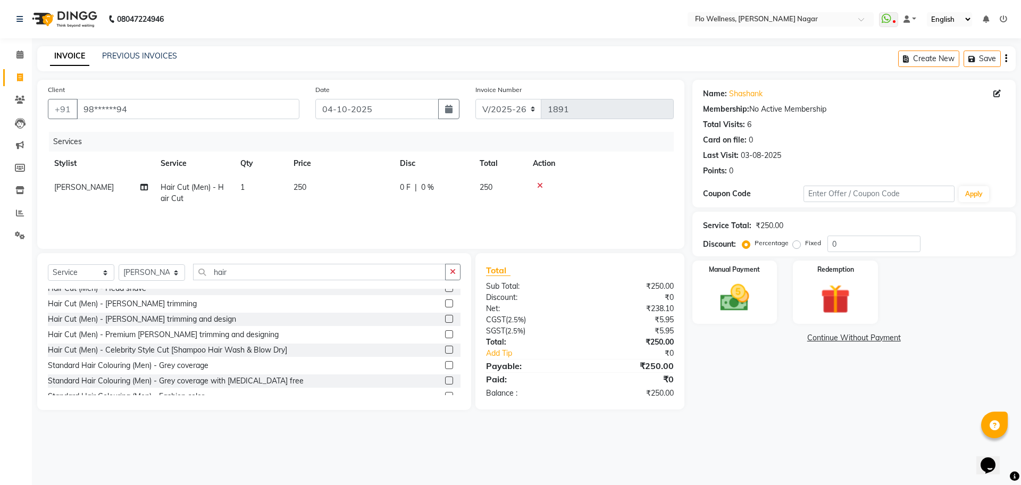
click at [445, 303] on label at bounding box center [449, 303] width 8 height 8
click at [445, 303] on input "checkbox" at bounding box center [448, 304] width 7 height 7
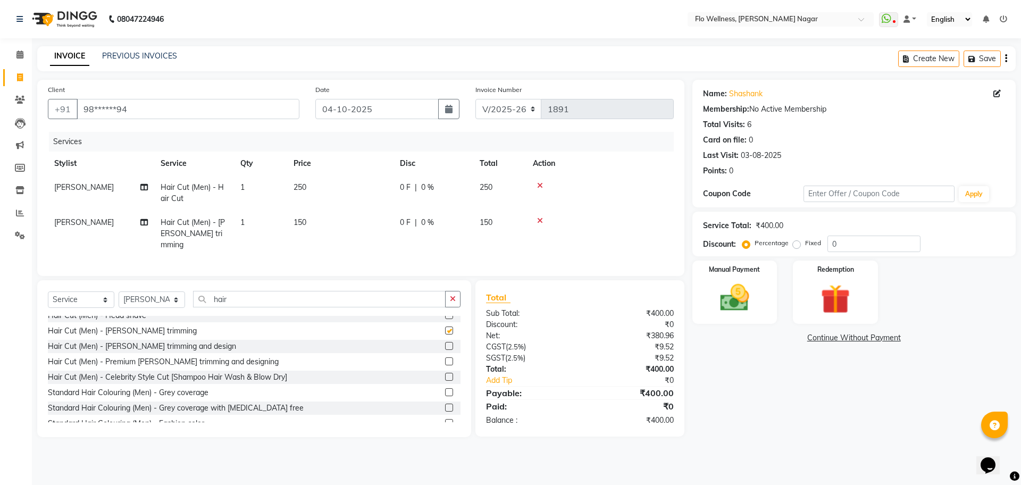
checkbox input "false"
click at [170, 299] on select "Select Stylist [PERSON_NAME] [PERSON_NAME] R [PERSON_NAME] Nivedini [PERSON_NAM…" at bounding box center [152, 300] width 66 height 16
select select "89651"
click at [119, 292] on select "Select Stylist [PERSON_NAME] [PERSON_NAME] R [PERSON_NAME] Nivedini [PERSON_NAM…" at bounding box center [152, 300] width 66 height 16
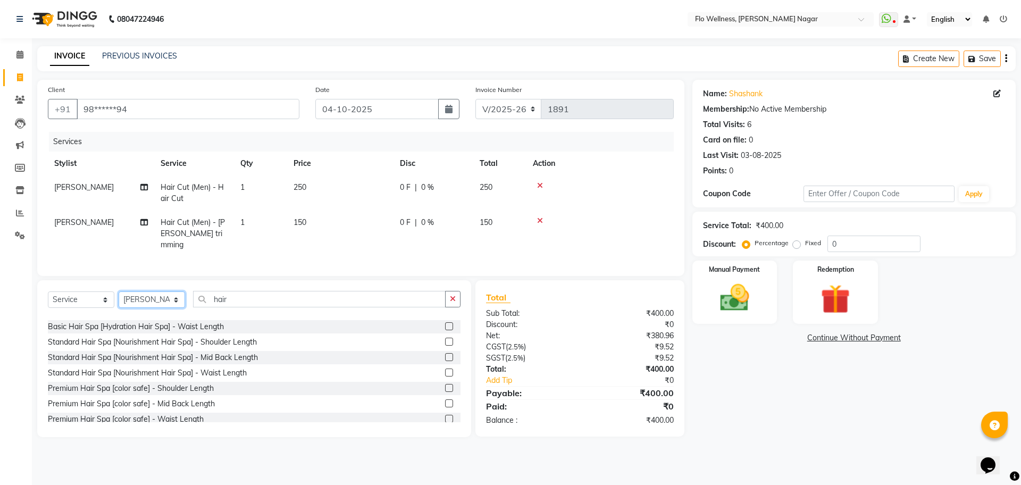
scroll to position [0, 0]
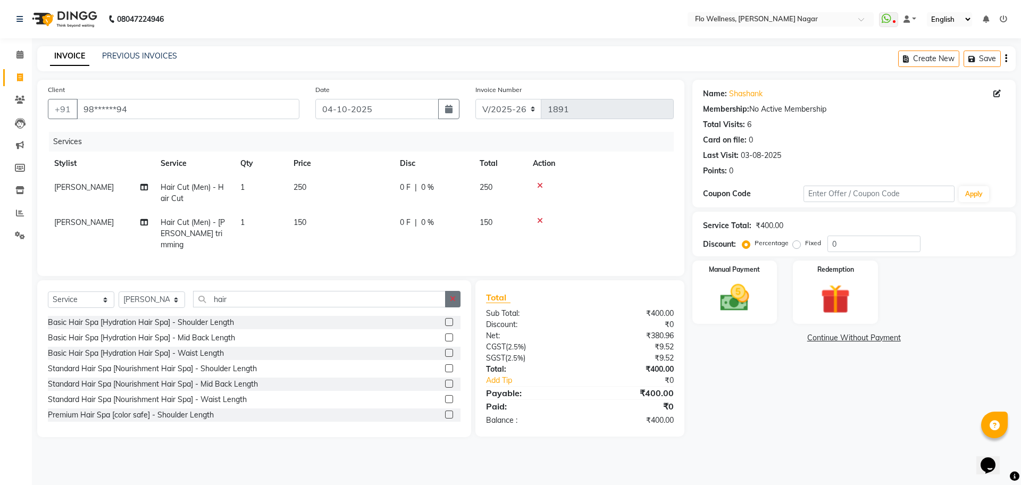
click at [458, 298] on button "button" at bounding box center [452, 299] width 15 height 16
click at [537, 183] on div at bounding box center [600, 185] width 135 height 7
click at [544, 220] on div at bounding box center [600, 220] width 135 height 7
click at [539, 219] on icon at bounding box center [540, 220] width 6 height 7
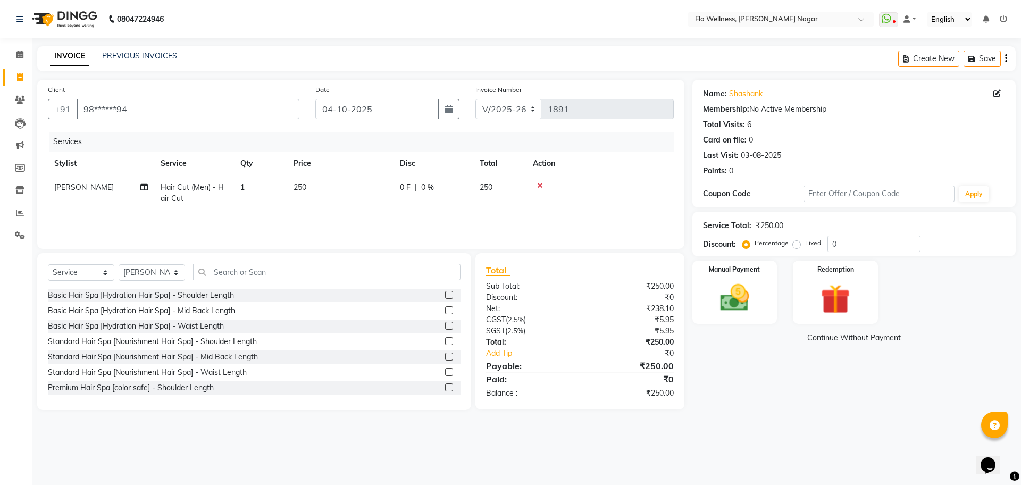
click at [537, 183] on icon at bounding box center [540, 185] width 6 height 7
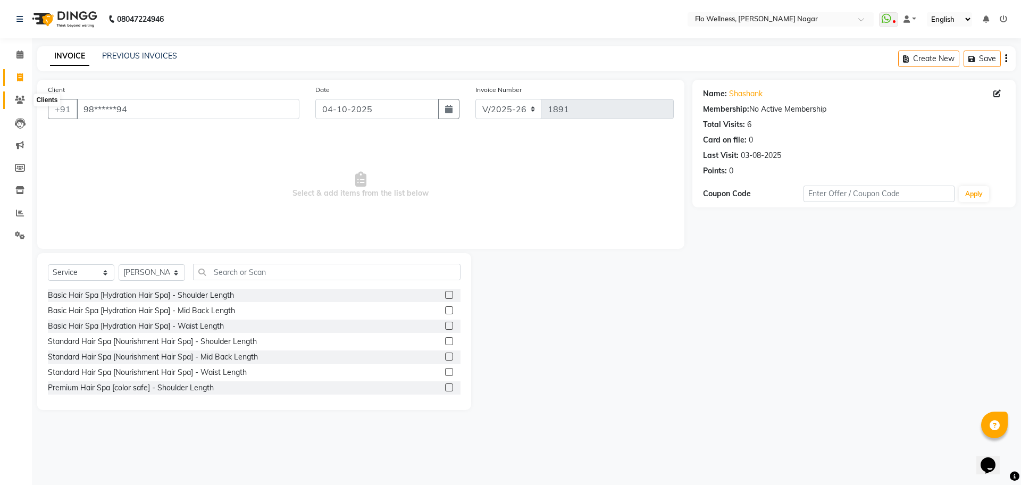
click at [23, 96] on icon at bounding box center [20, 100] width 10 height 8
click at [22, 74] on icon at bounding box center [20, 77] width 6 height 8
click at [23, 48] on link "Calendar" at bounding box center [16, 55] width 26 height 18
click at [18, 98] on icon at bounding box center [20, 100] width 10 height 8
click at [173, 115] on input "98******94" at bounding box center [188, 109] width 223 height 20
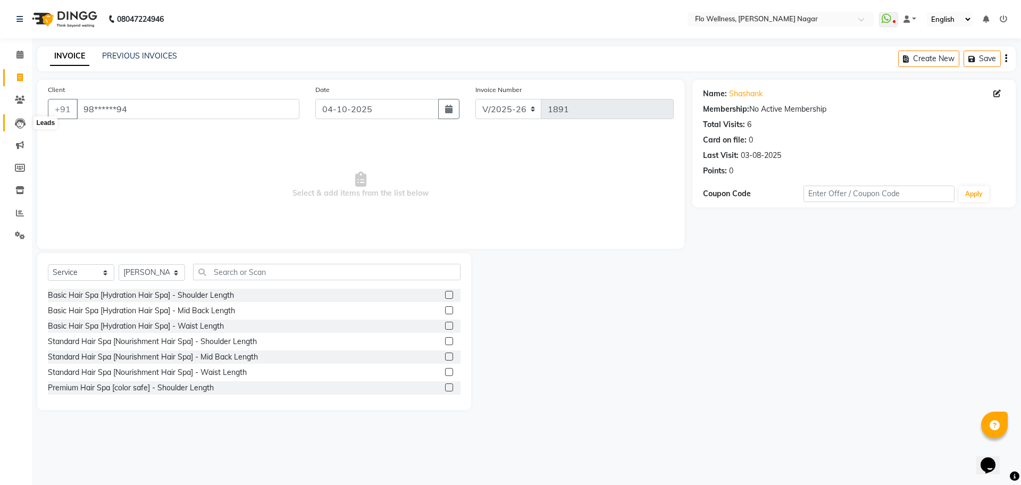
drag, startPoint x: 18, startPoint y: 122, endPoint x: 627, endPoint y: 88, distance: 609.5
click at [19, 122] on icon at bounding box center [20, 123] width 11 height 11
